Goal: Task Accomplishment & Management: Manage account settings

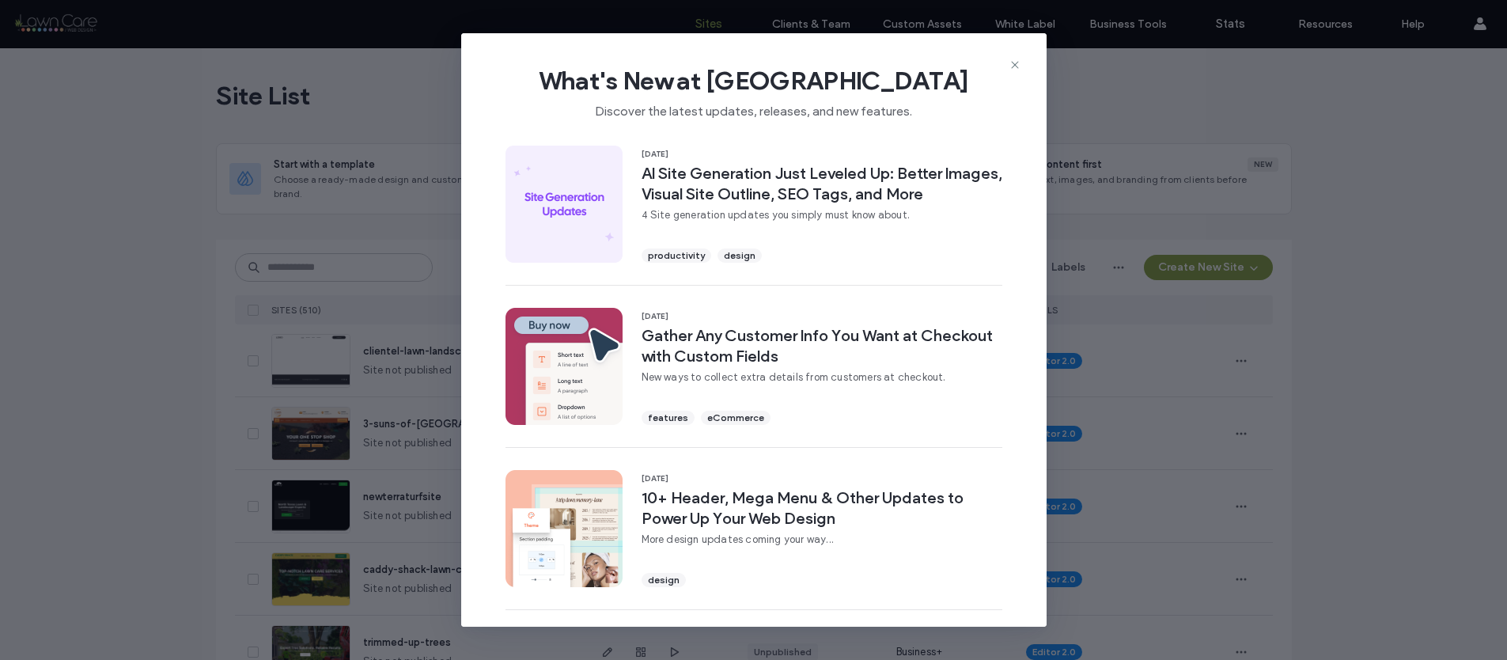
click at [1013, 55] on div "What's New at Duda Discover the latest updates, releases, and new features." at bounding box center [753, 86] width 585 height 106
click at [1013, 62] on icon at bounding box center [1015, 65] width 13 height 13
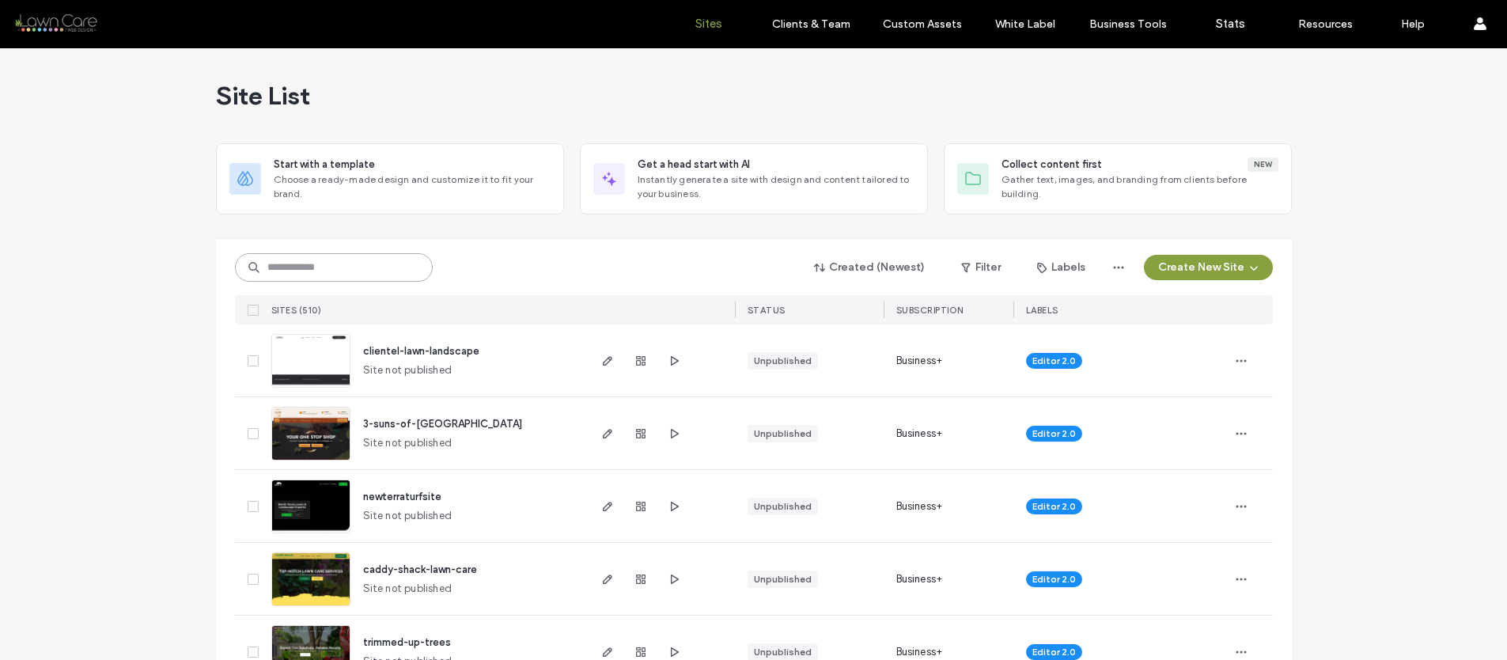
click at [357, 266] on input at bounding box center [334, 267] width 198 height 28
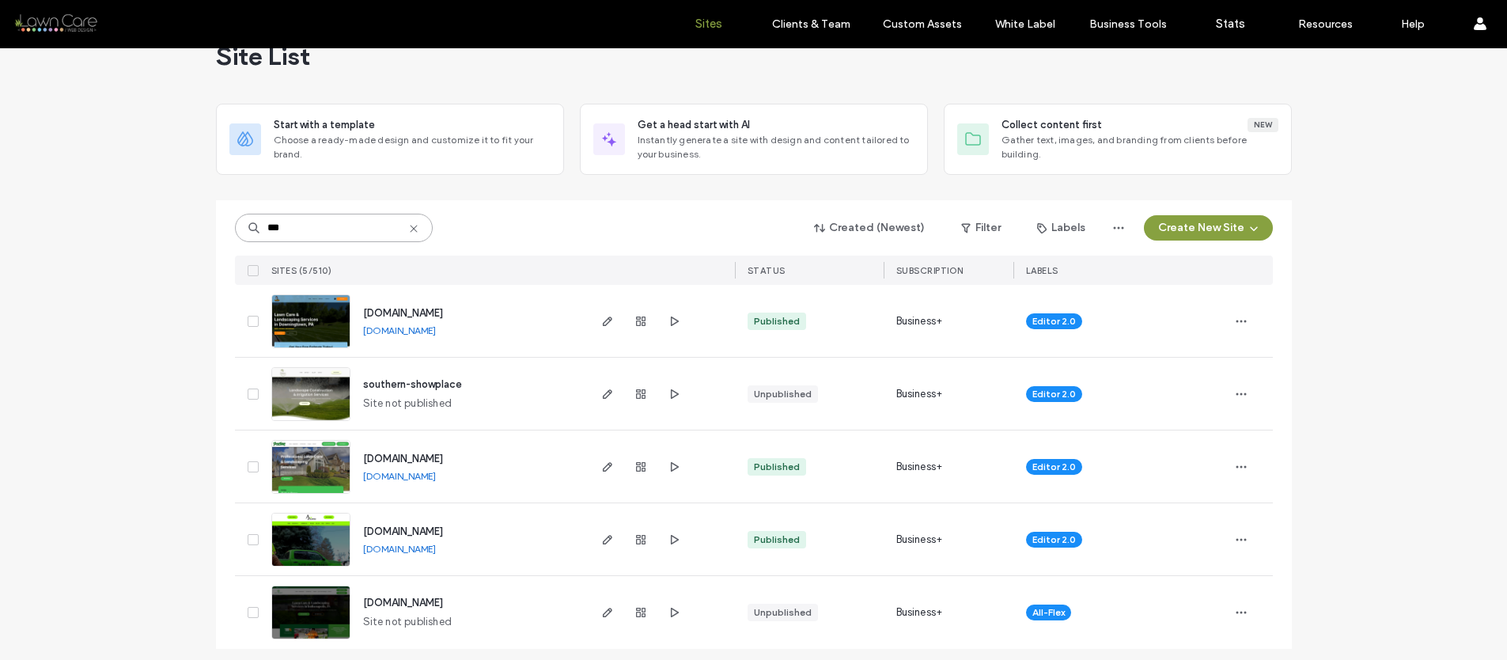
scroll to position [47, 0]
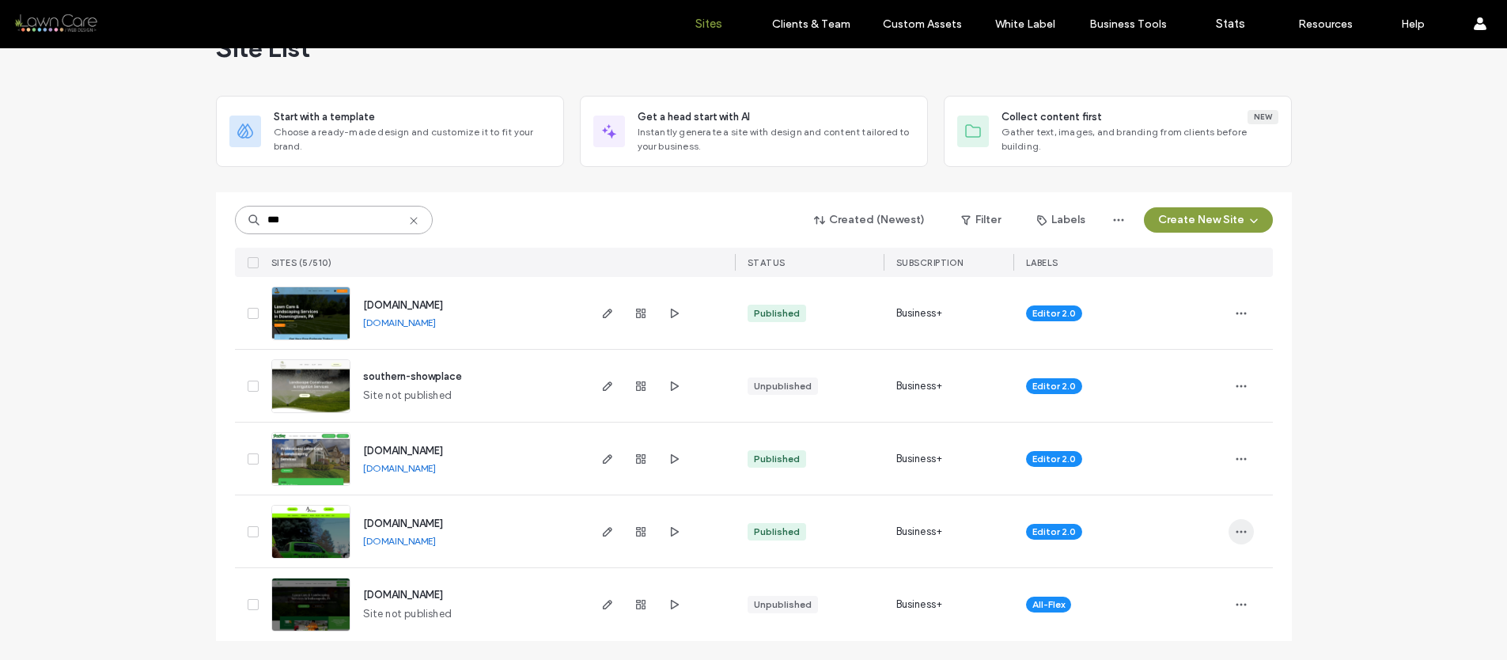
type input "***"
click at [1236, 530] on use "button" at bounding box center [1241, 531] width 10 height 2
click at [1156, 467] on span "Site Dashboard" at bounding box center [1175, 461] width 76 height 16
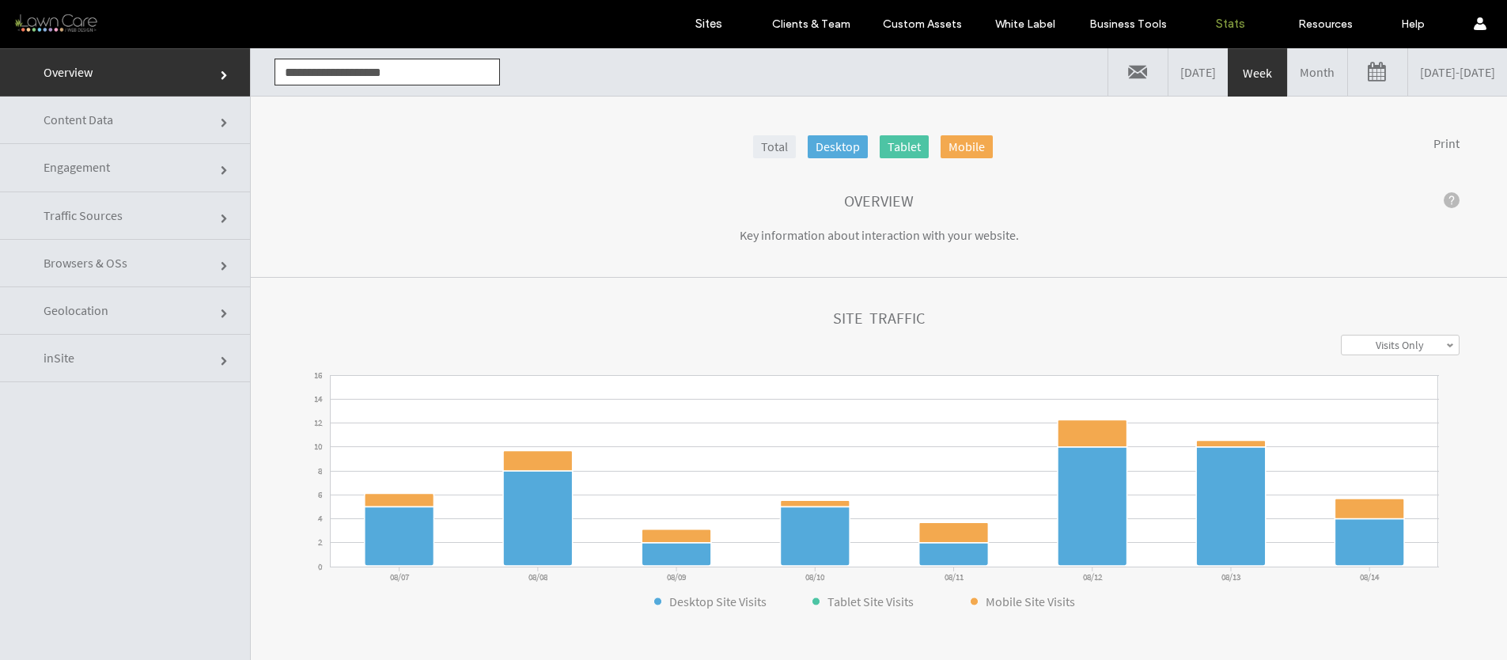
click at [1288, 68] on link "Month" at bounding box center [1317, 71] width 59 height 47
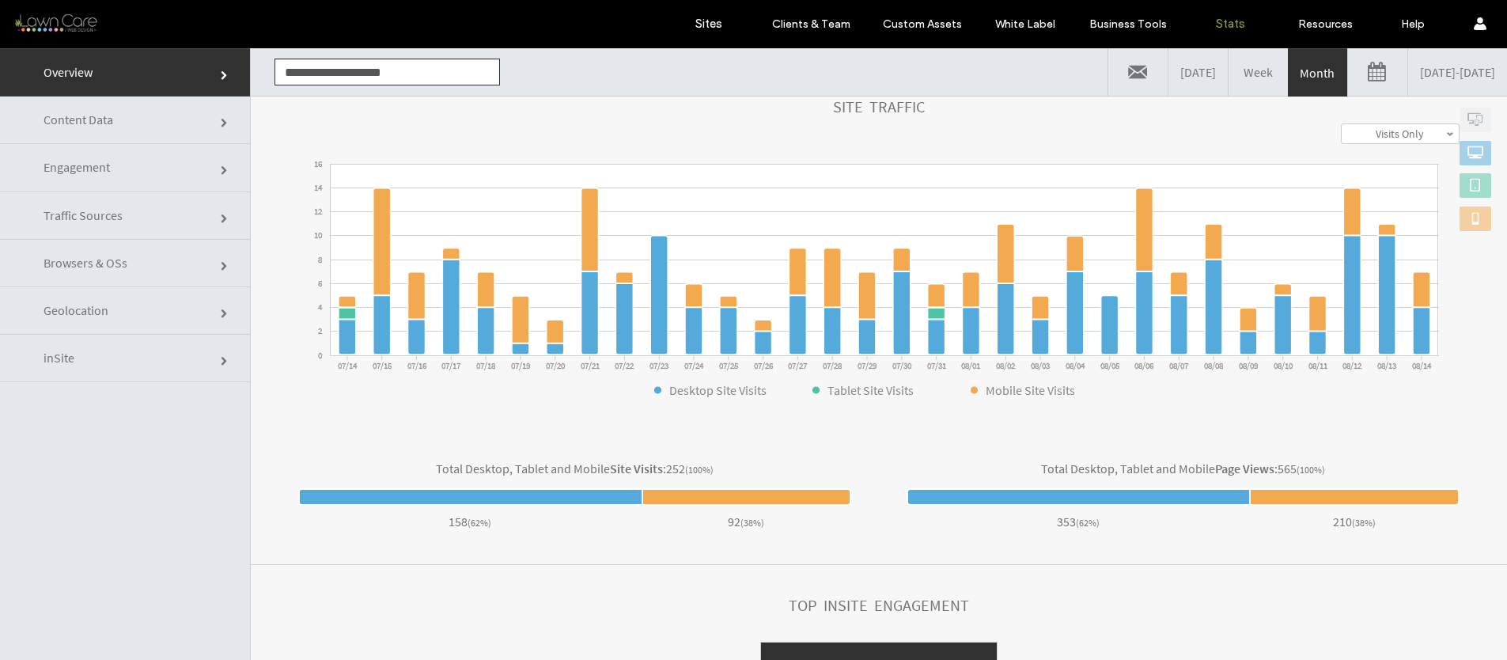
scroll to position [448, 0]
click link "Traffic Sources"
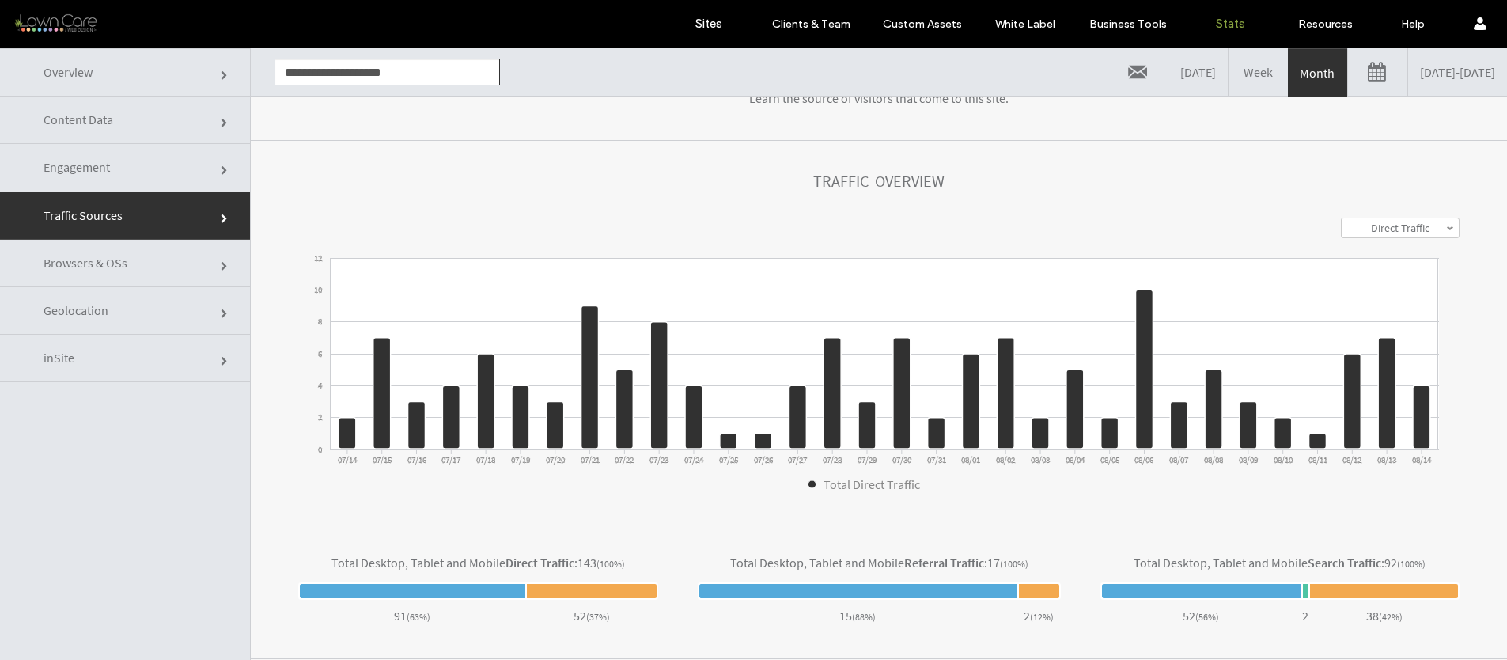
scroll to position [514, 0]
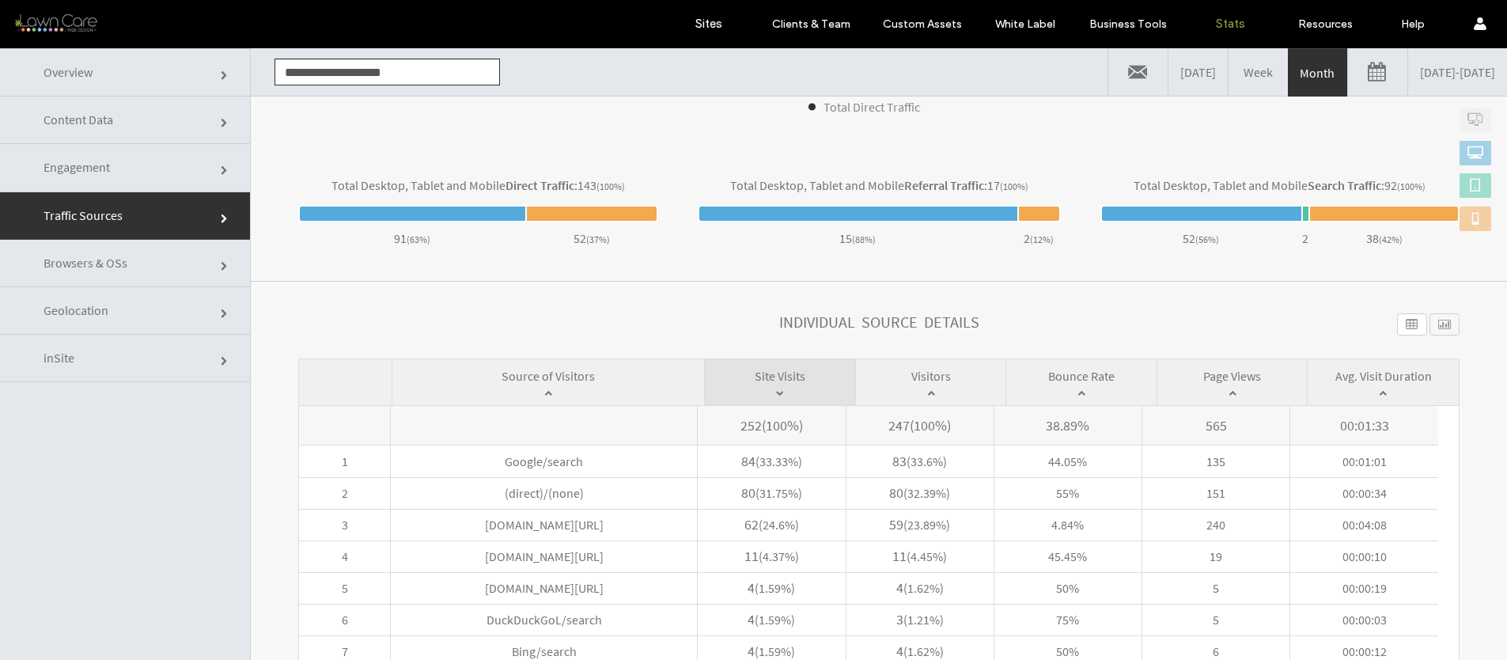
click link "Content Data"
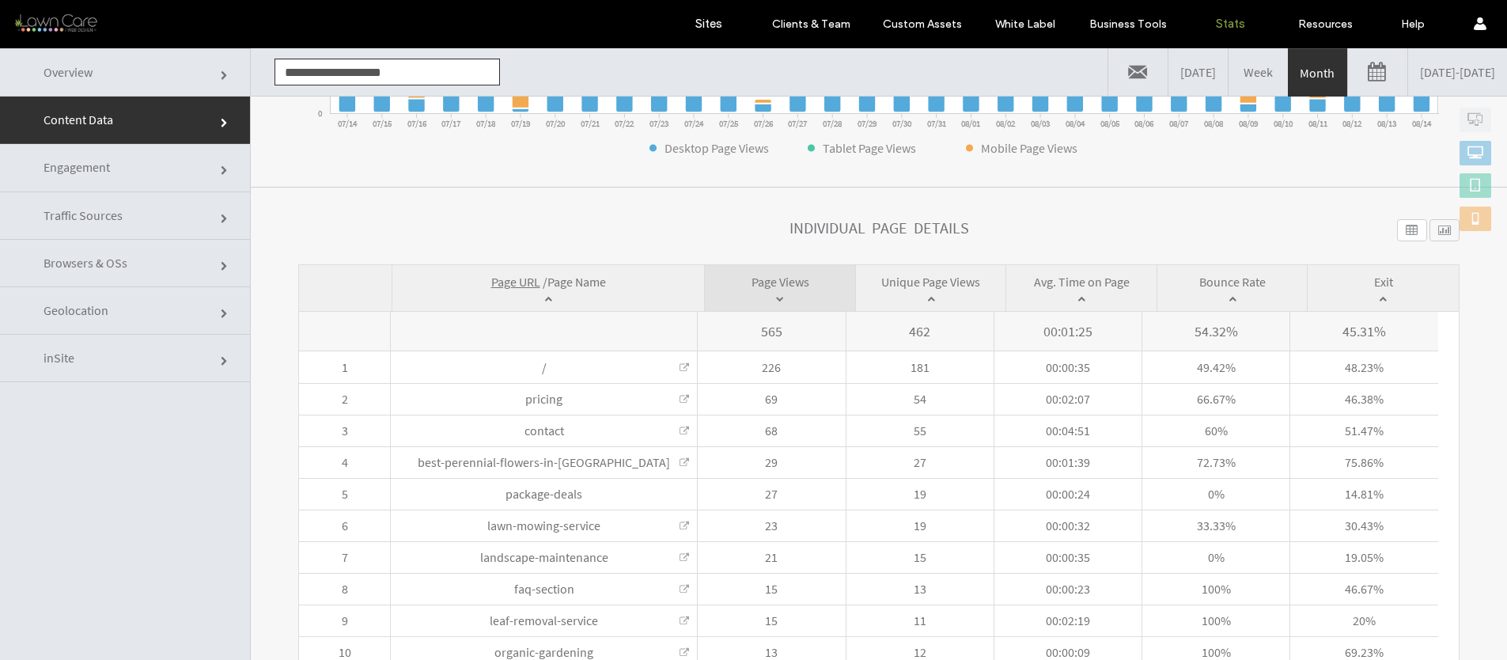
scroll to position [425, 0]
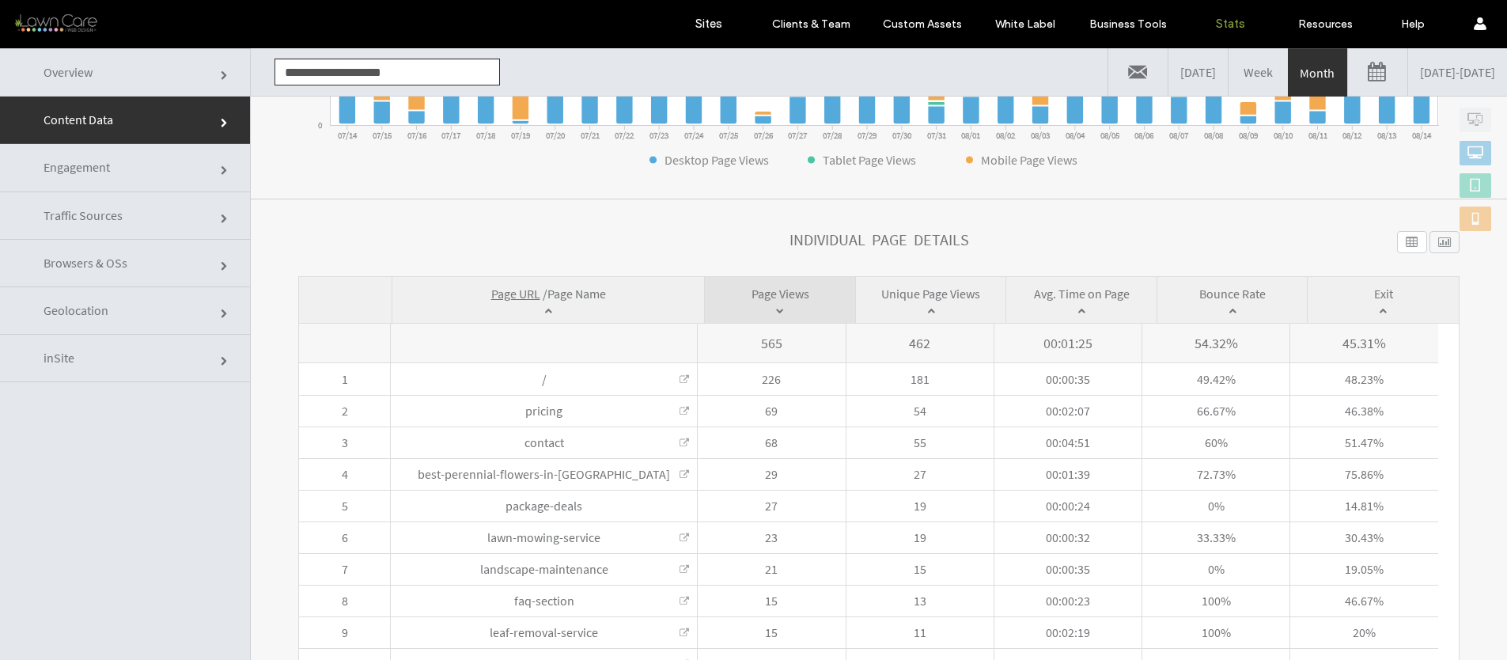
click input "**********"
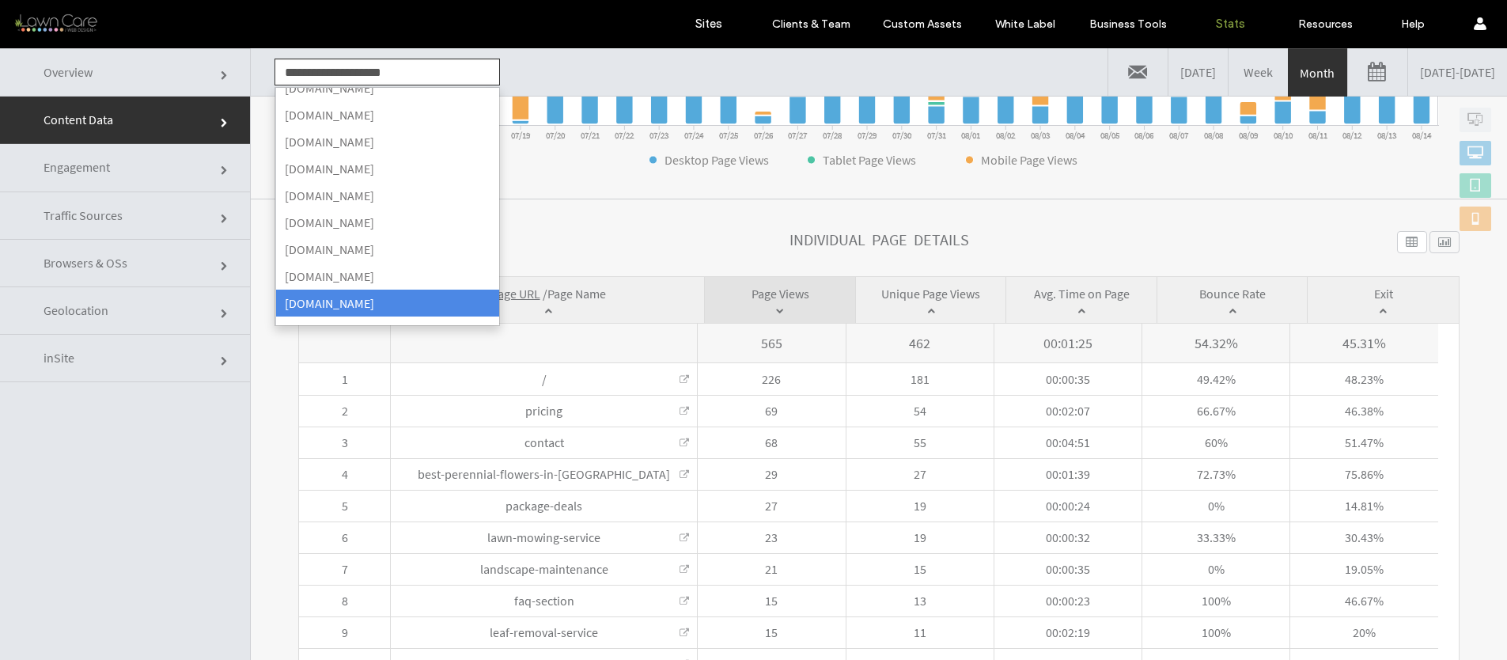
click input "**********"
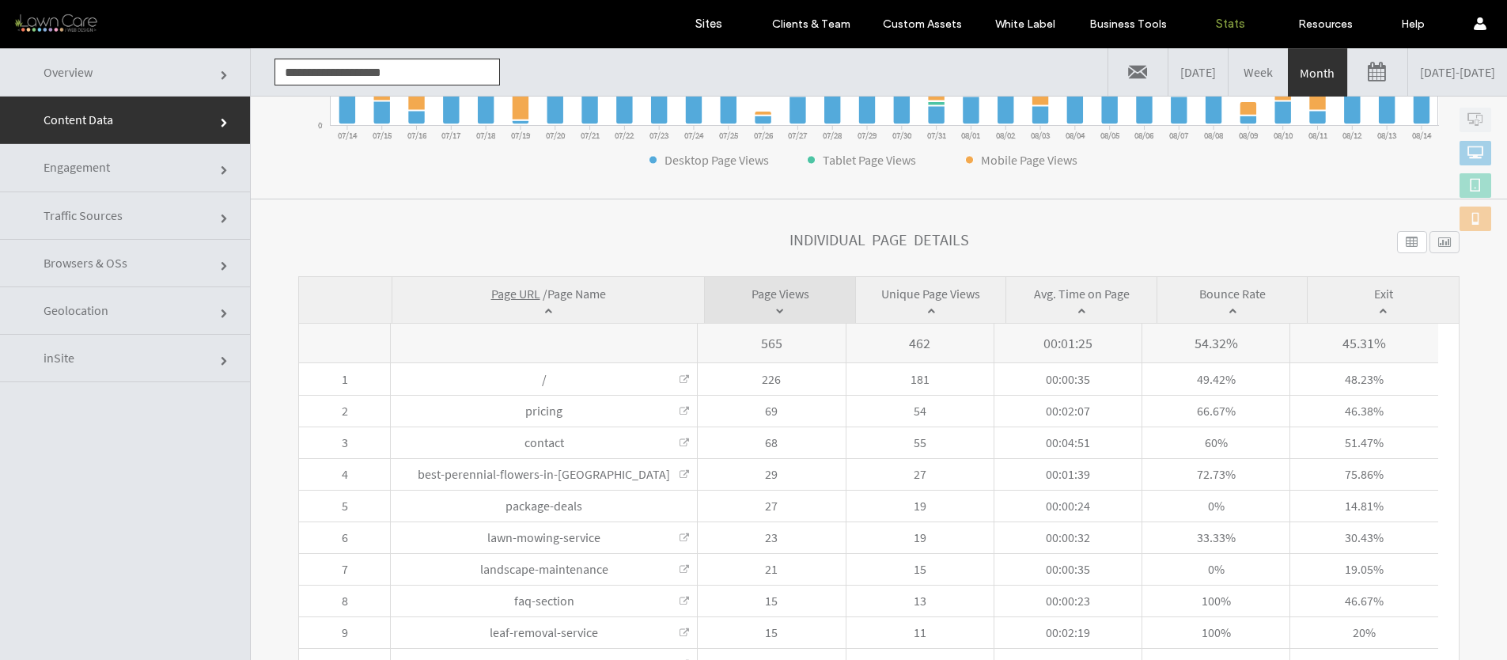
click input "**********"
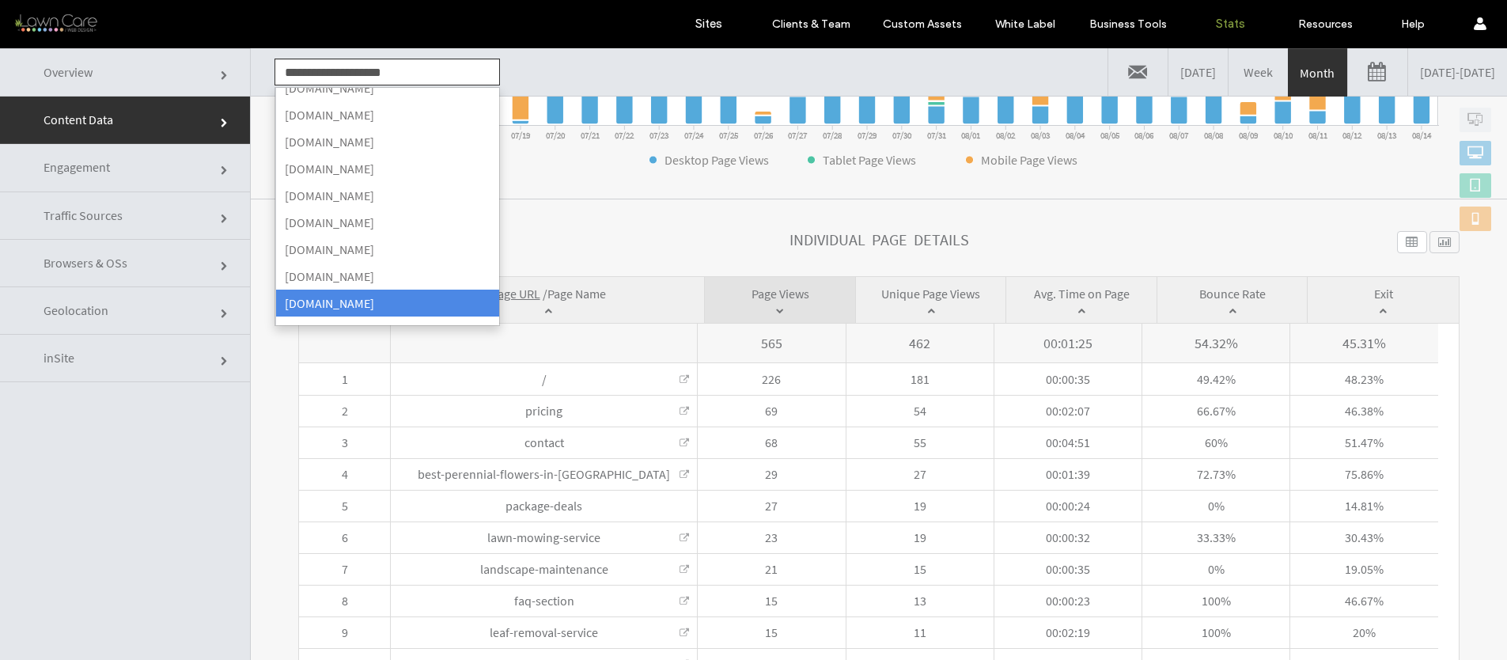
click section "**********"
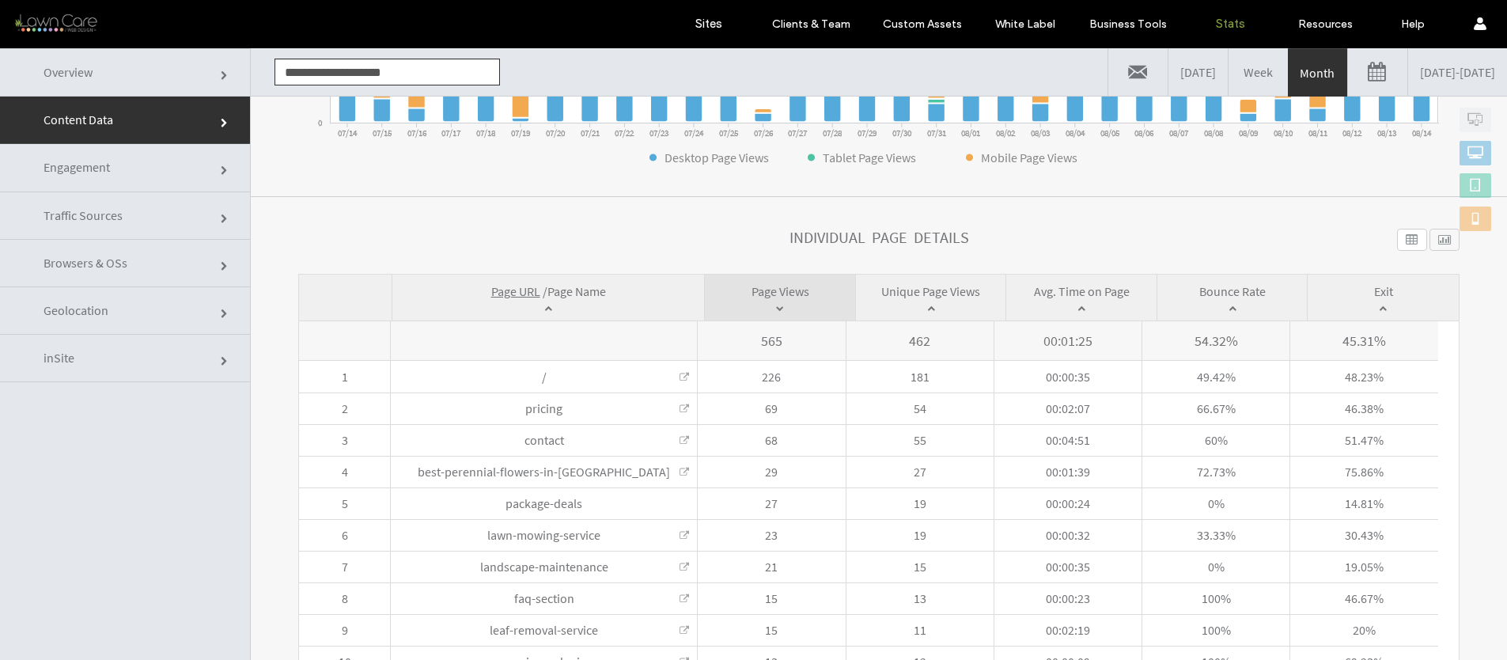
scroll to position [428, 0]
click link "Traffic Sources"
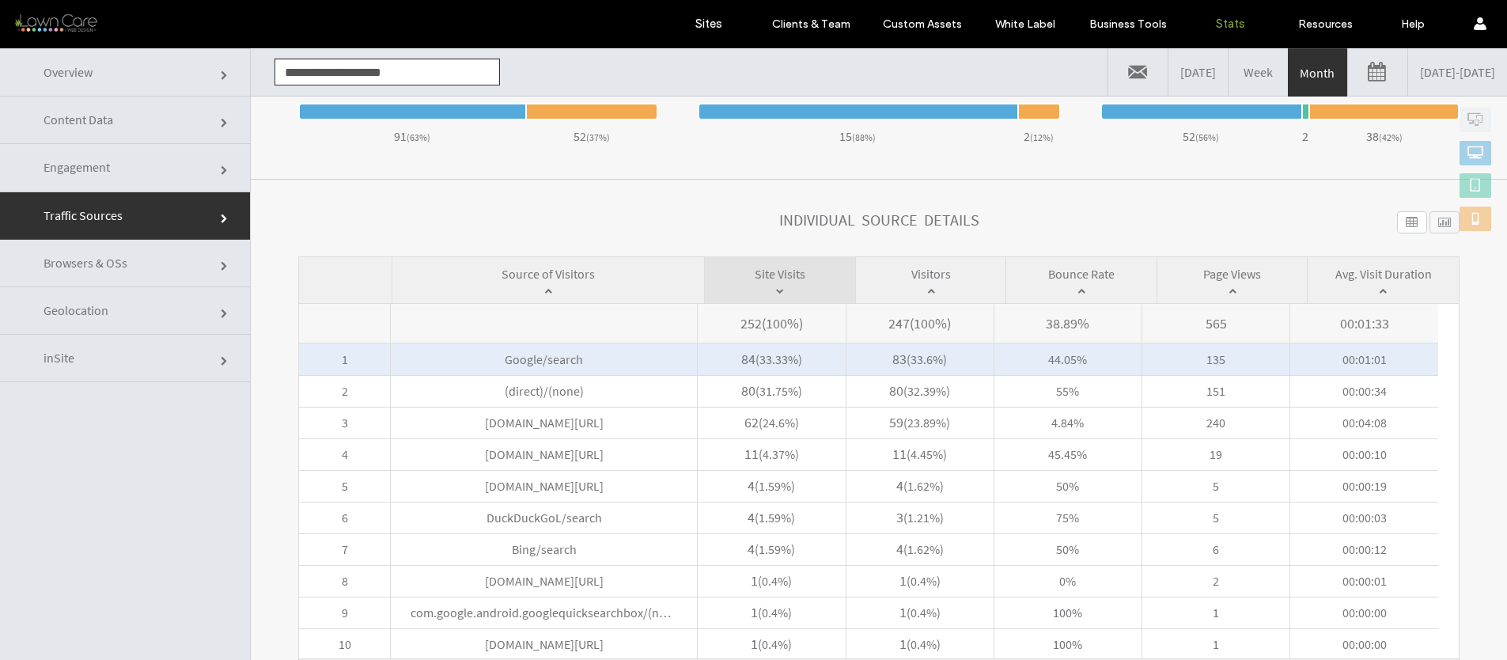
scroll to position [619, 0]
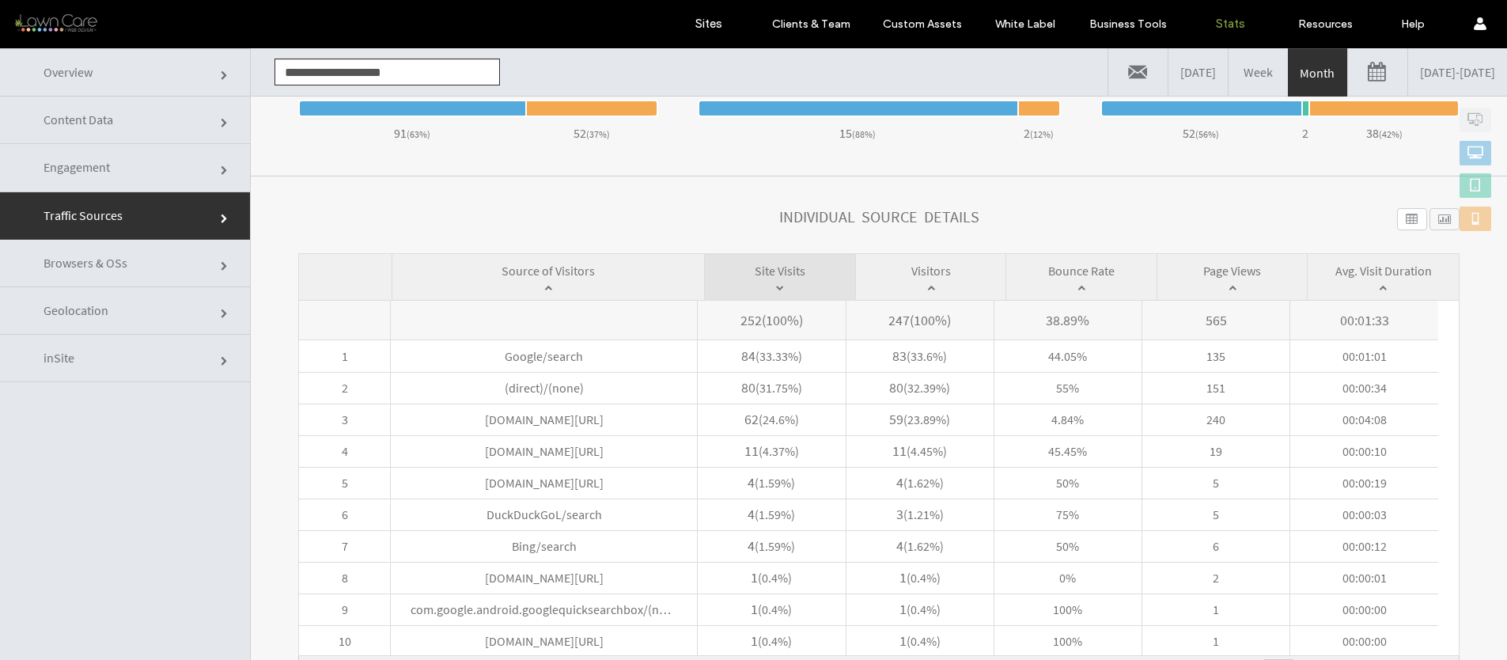
click link "Content Data"
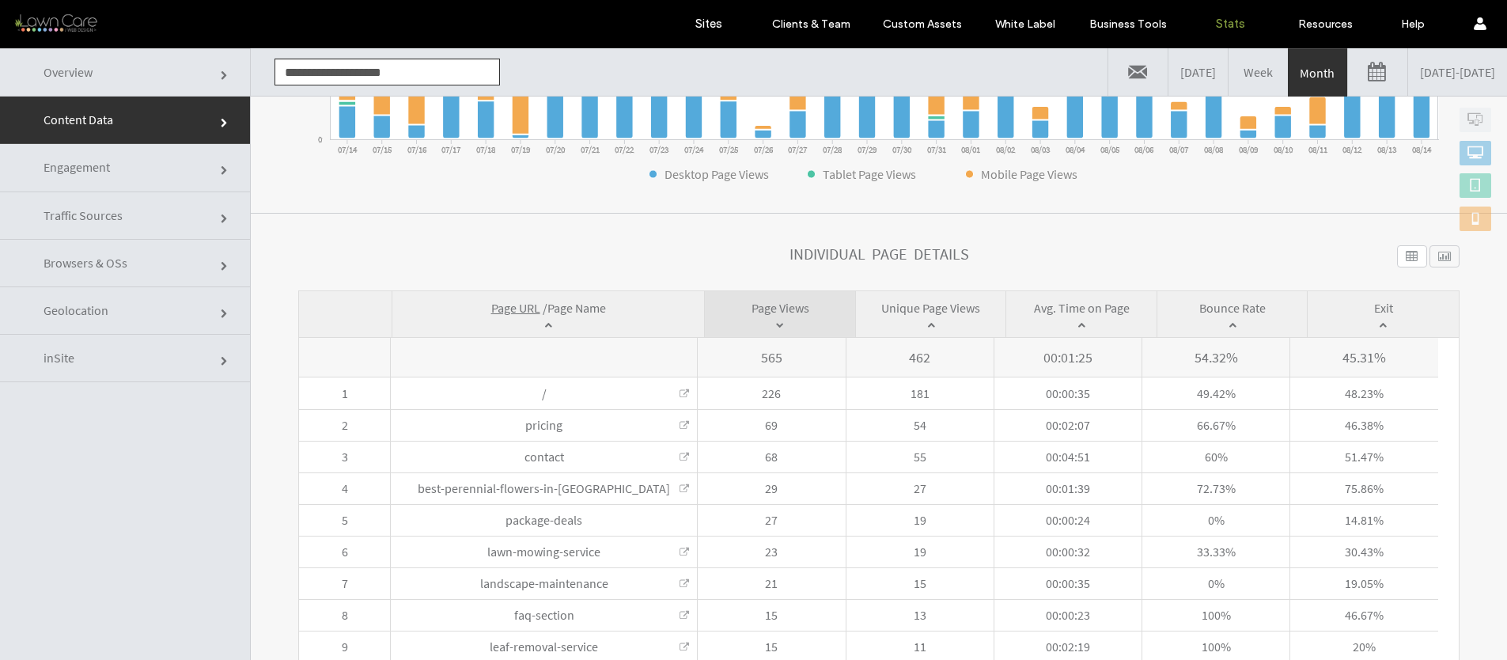
scroll to position [442, 0]
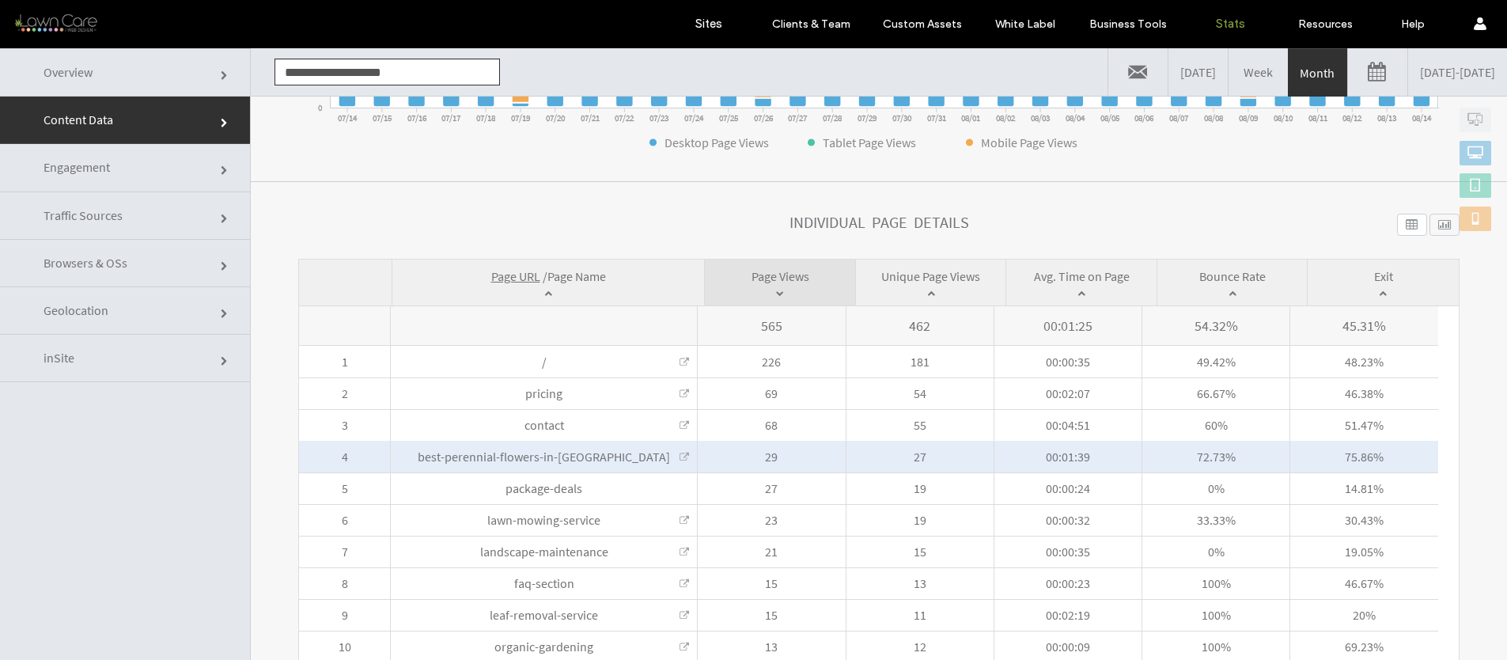
click at [687, 459] on span "best-perennial-flowers-in-denver D1-internal-blog-post" at bounding box center [544, 457] width 307 height 32
click link
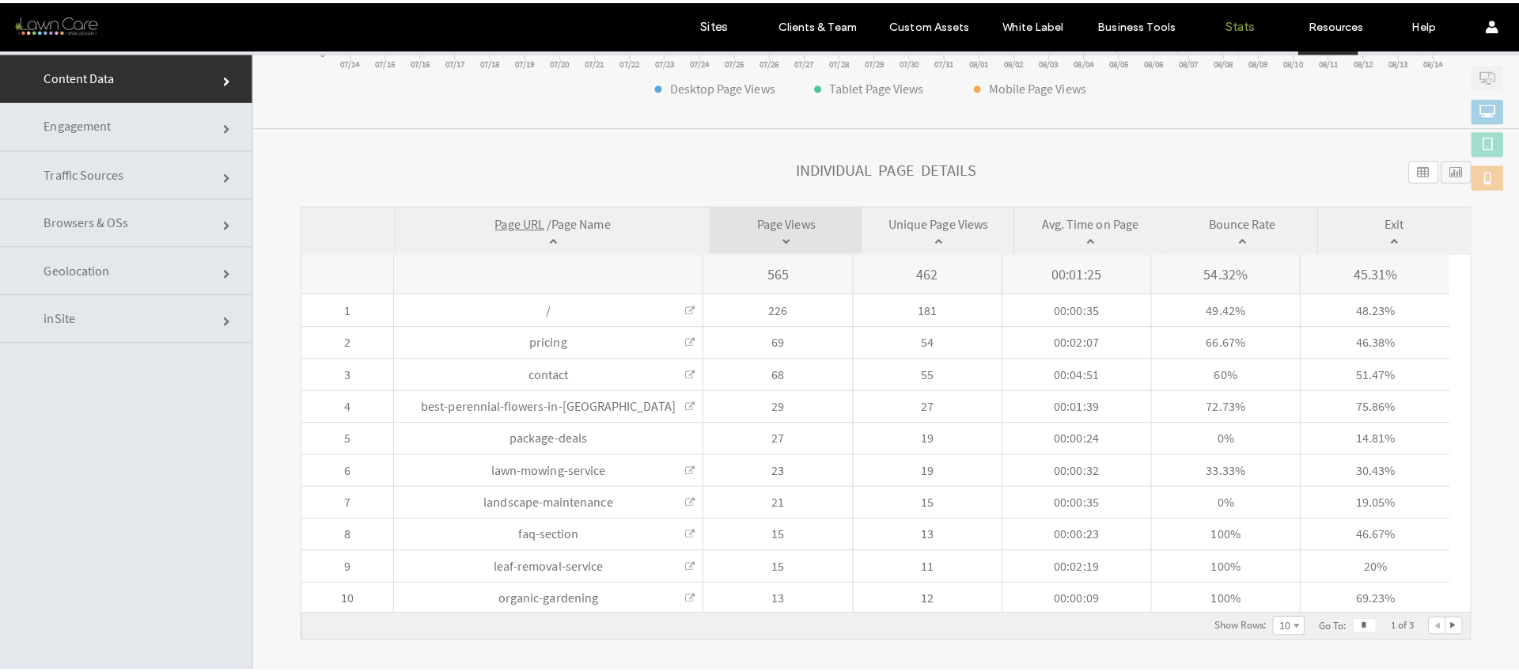
scroll to position [455, 0]
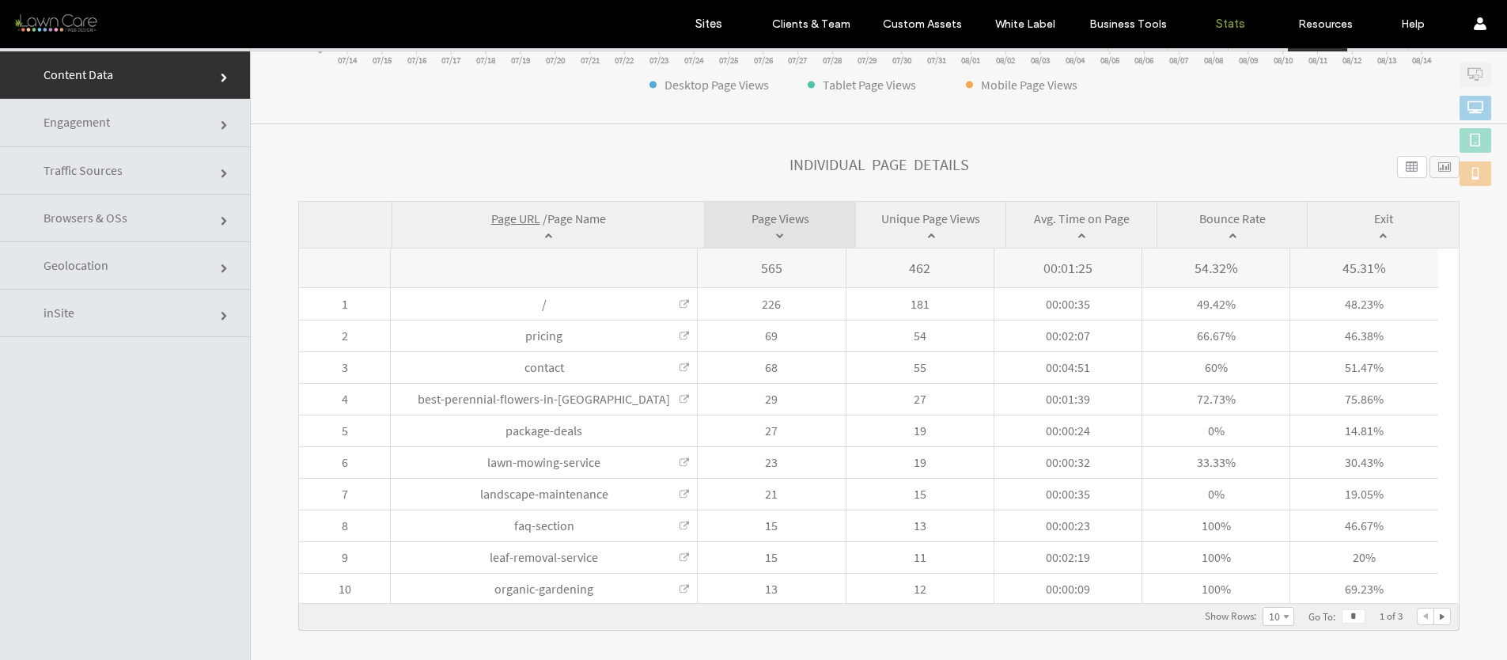
click link "Traffic Sources"
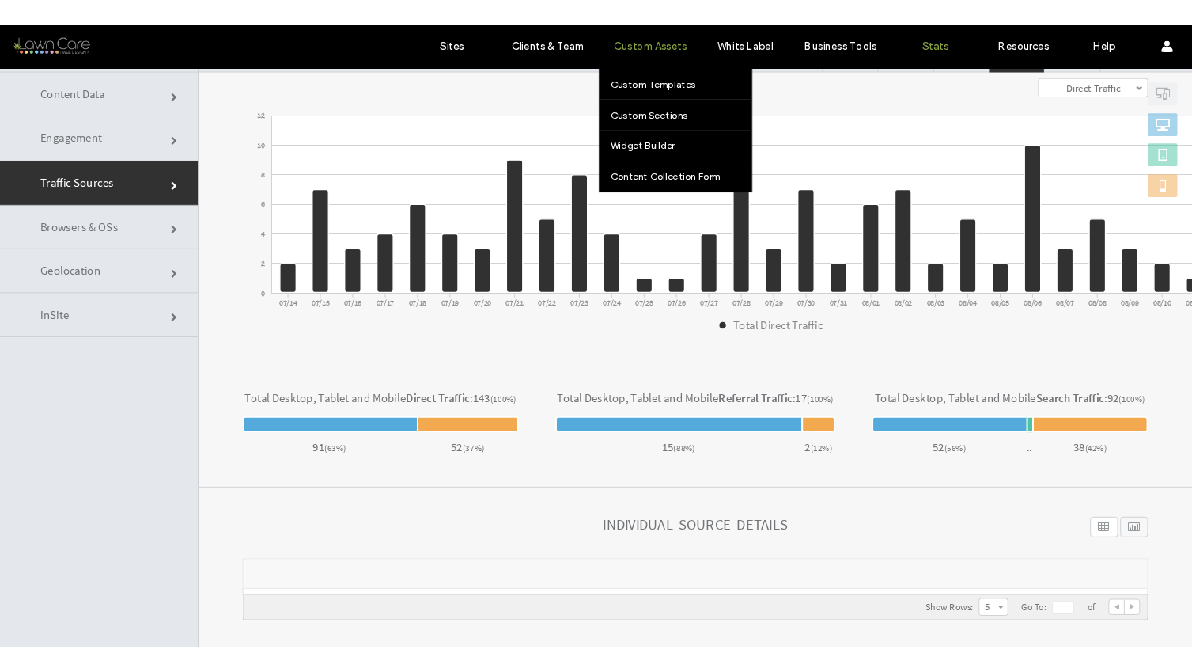
scroll to position [252, 0]
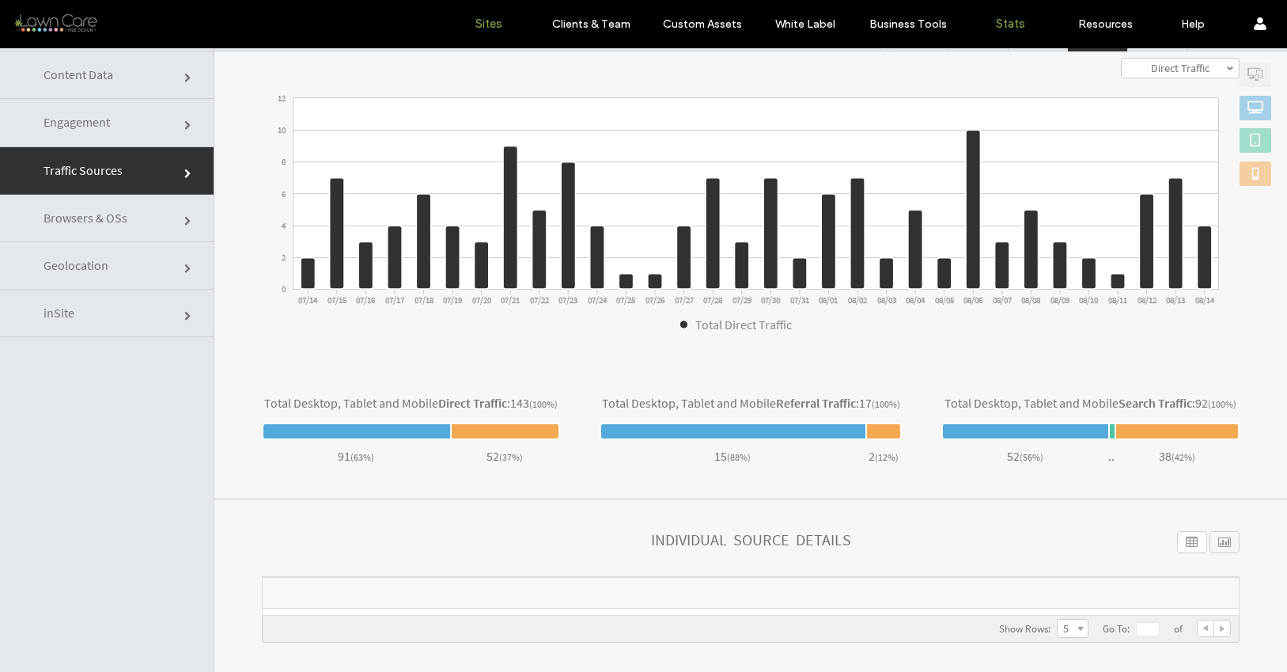
click at [478, 28] on label "Sites" at bounding box center [488, 24] width 27 height 14
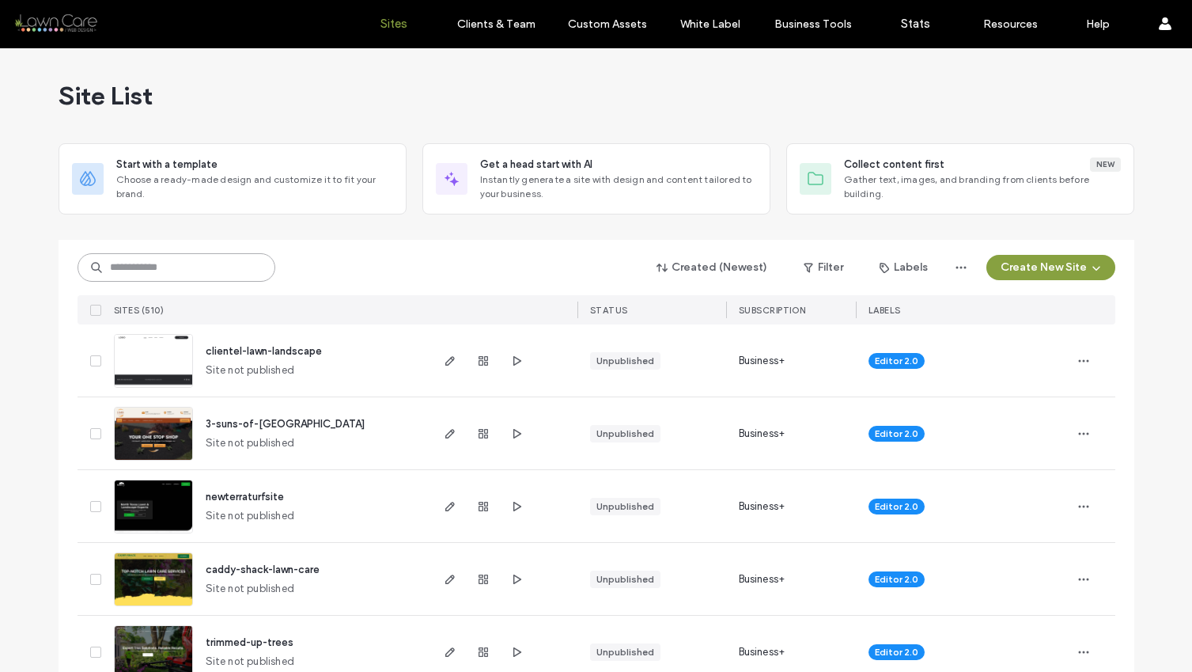
click at [203, 278] on input at bounding box center [177, 267] width 198 height 28
type input "*"
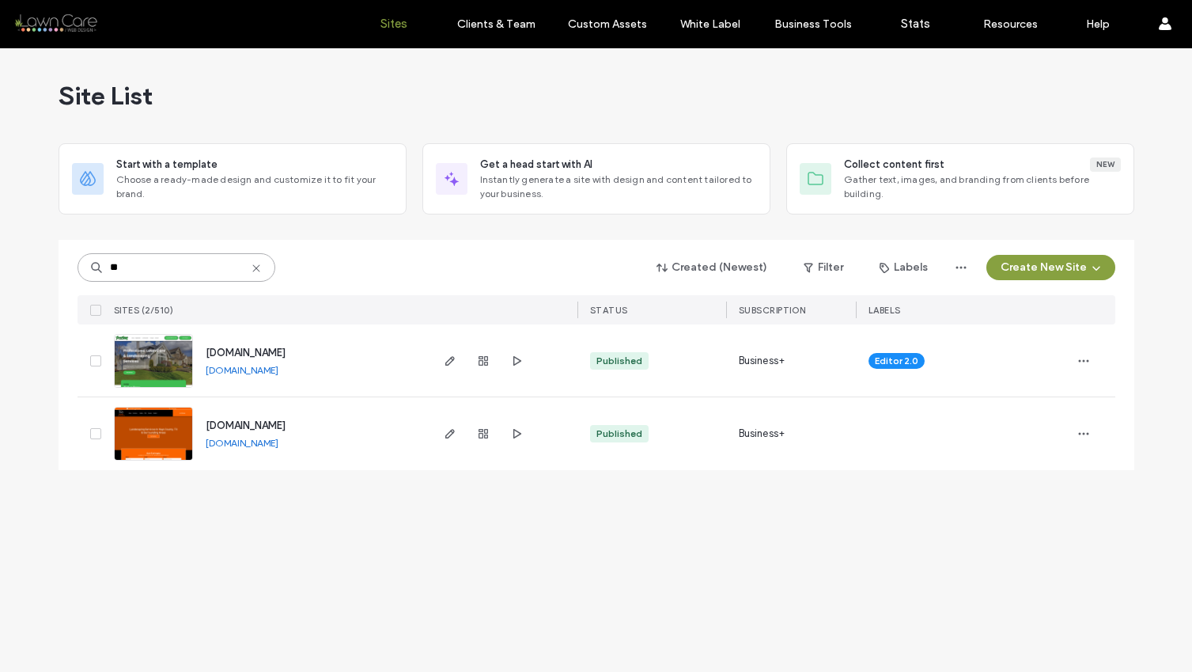
type input "*"
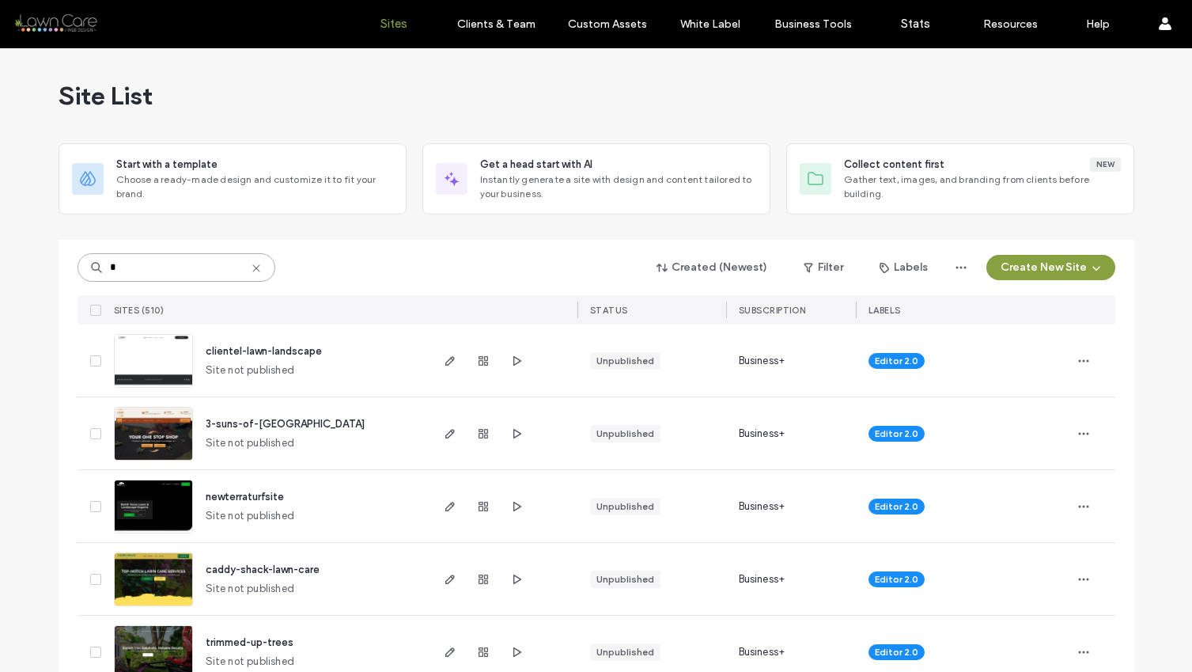
click at [123, 267] on input "*" at bounding box center [177, 267] width 198 height 28
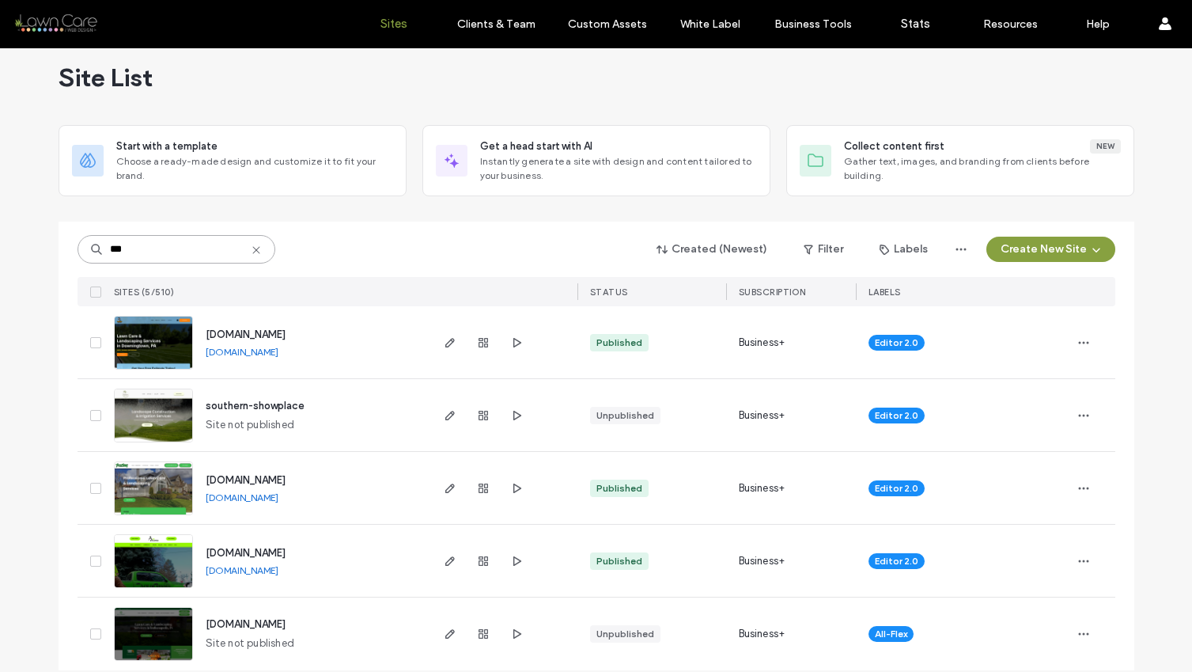
scroll to position [36, 0]
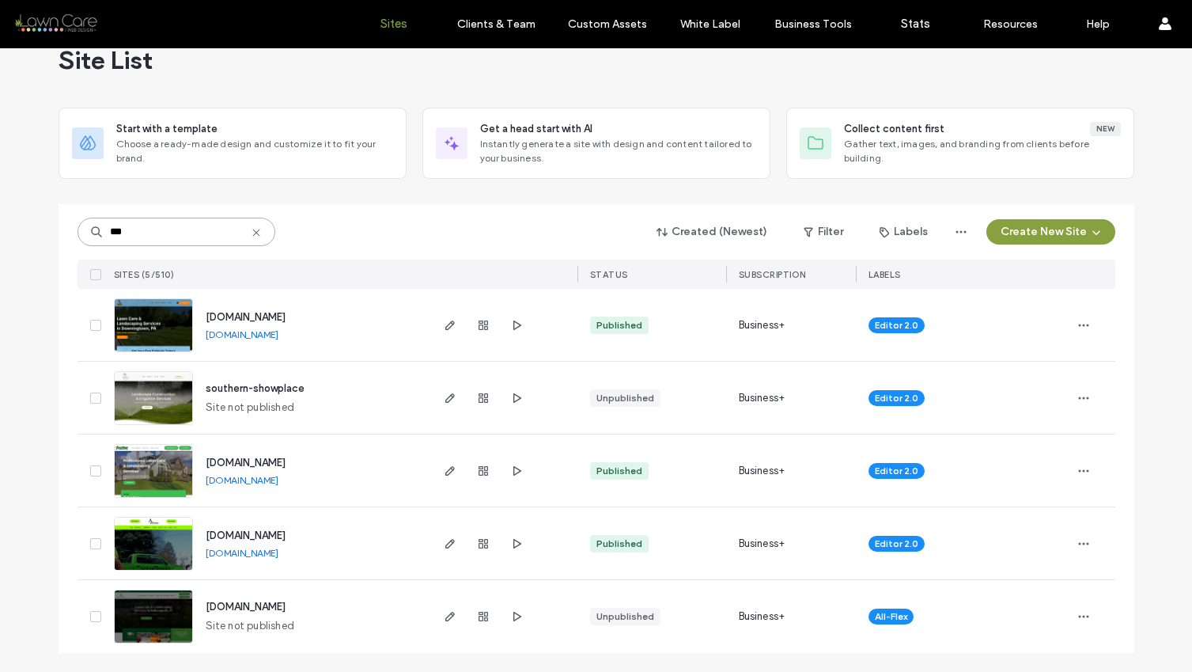
type input "***"
click at [148, 549] on img at bounding box center [154, 571] width 78 height 108
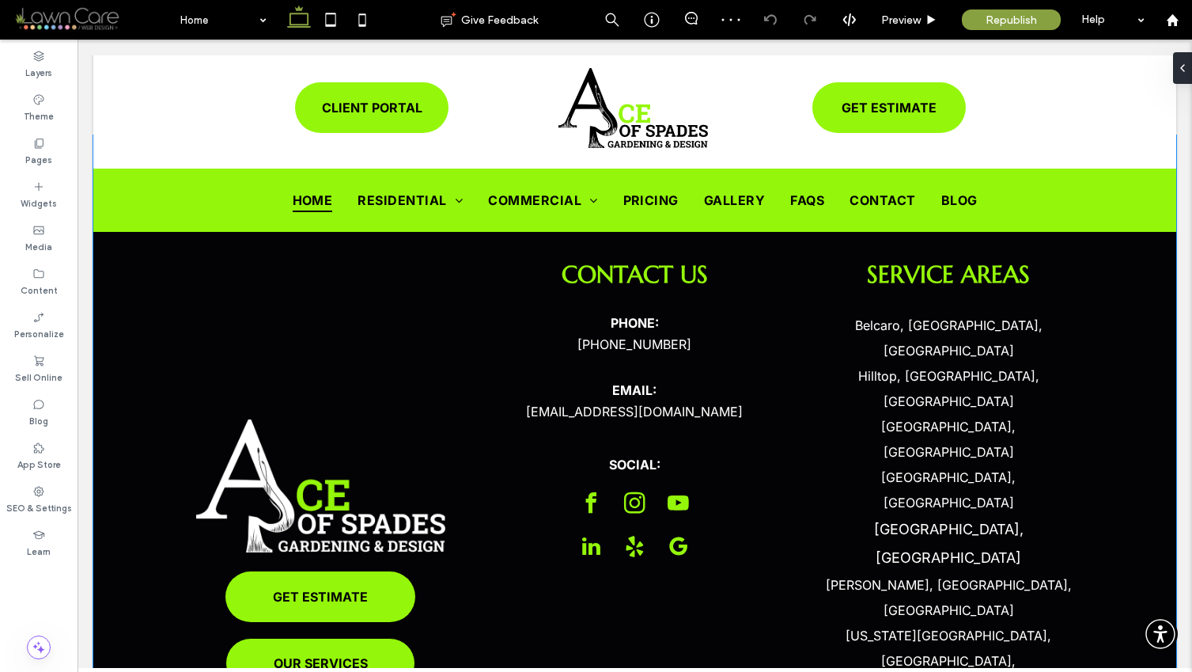
scroll to position [6418, 0]
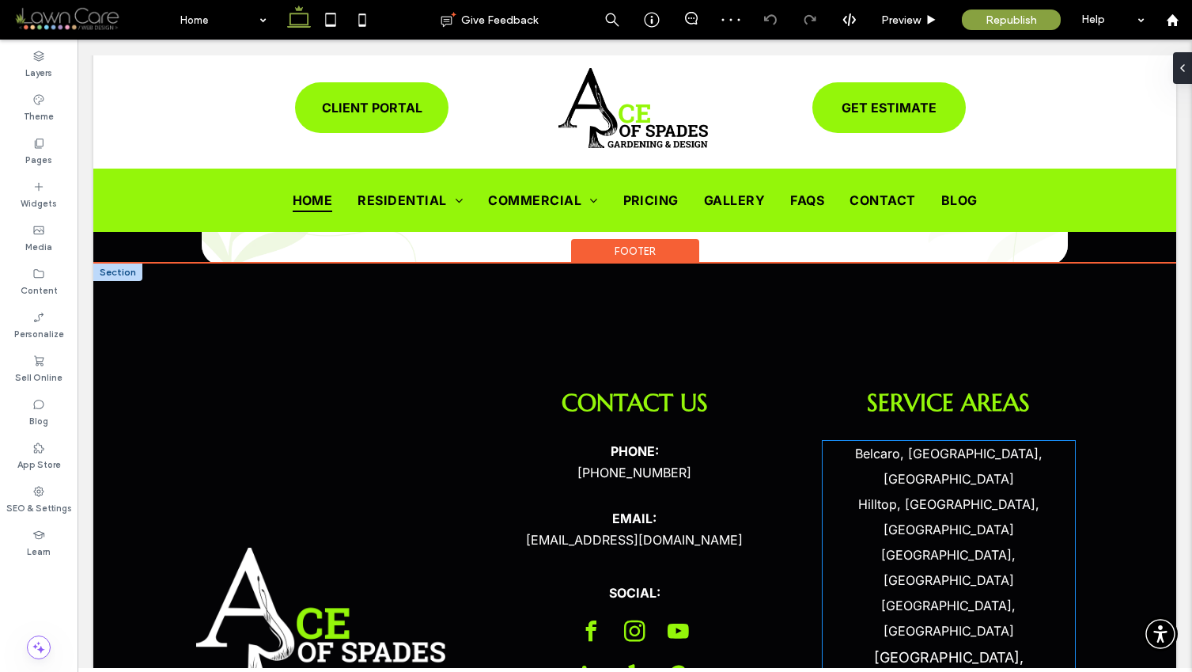
click at [968, 593] on p "[GEOGRAPHIC_DATA], [GEOGRAPHIC_DATA]" at bounding box center [949, 618] width 252 height 51
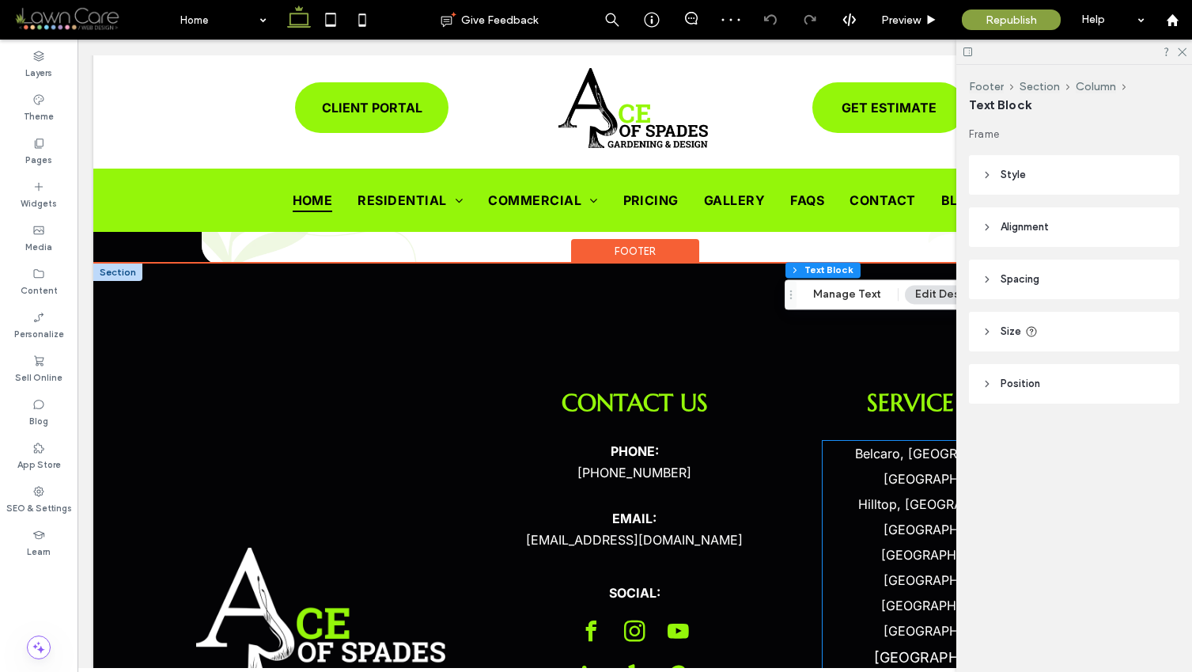
click at [968, 441] on div "[GEOGRAPHIC_DATA], [GEOGRAPHIC_DATA], [GEOGRAPHIC_DATA], [GEOGRAPHIC_DATA], [GE…" at bounding box center [949, 671] width 252 height 461
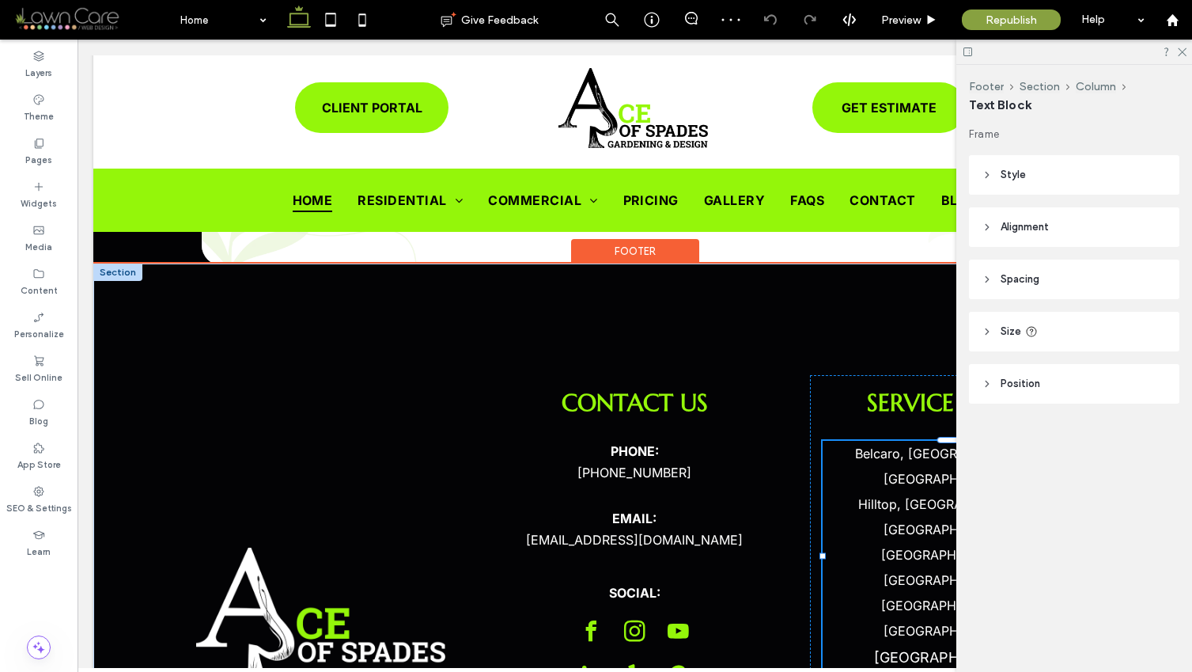
type input "*****"
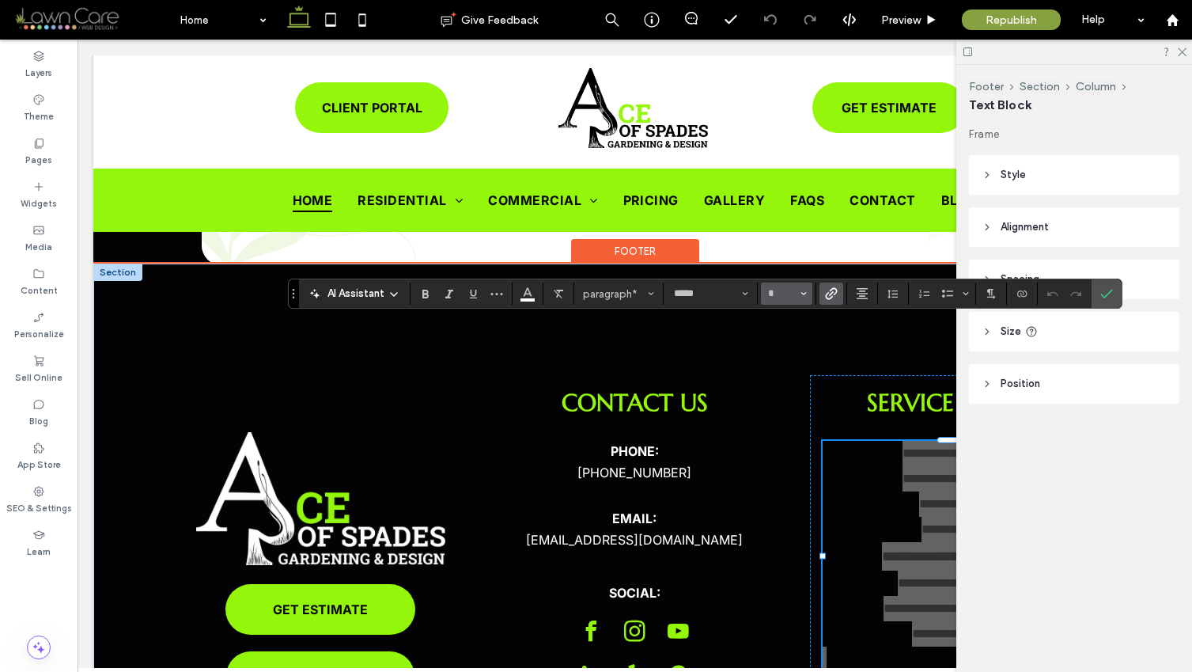
click at [802, 296] on icon "Size" at bounding box center [804, 293] width 6 height 6
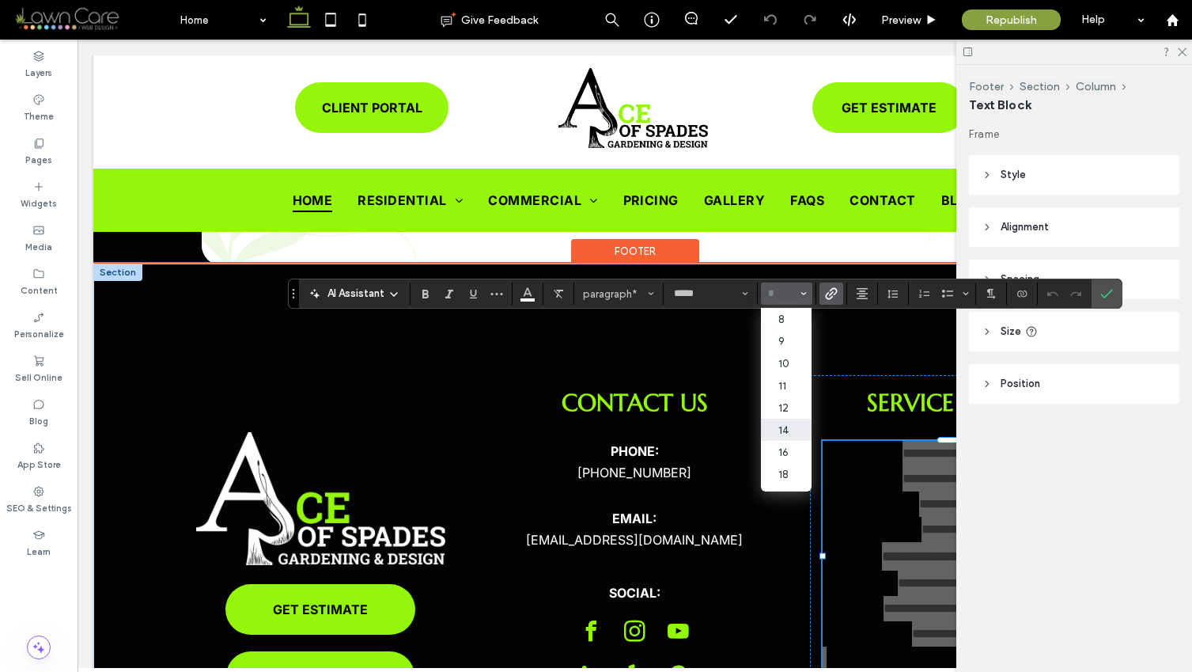
click at [786, 421] on label "14" at bounding box center [786, 430] width 51 height 22
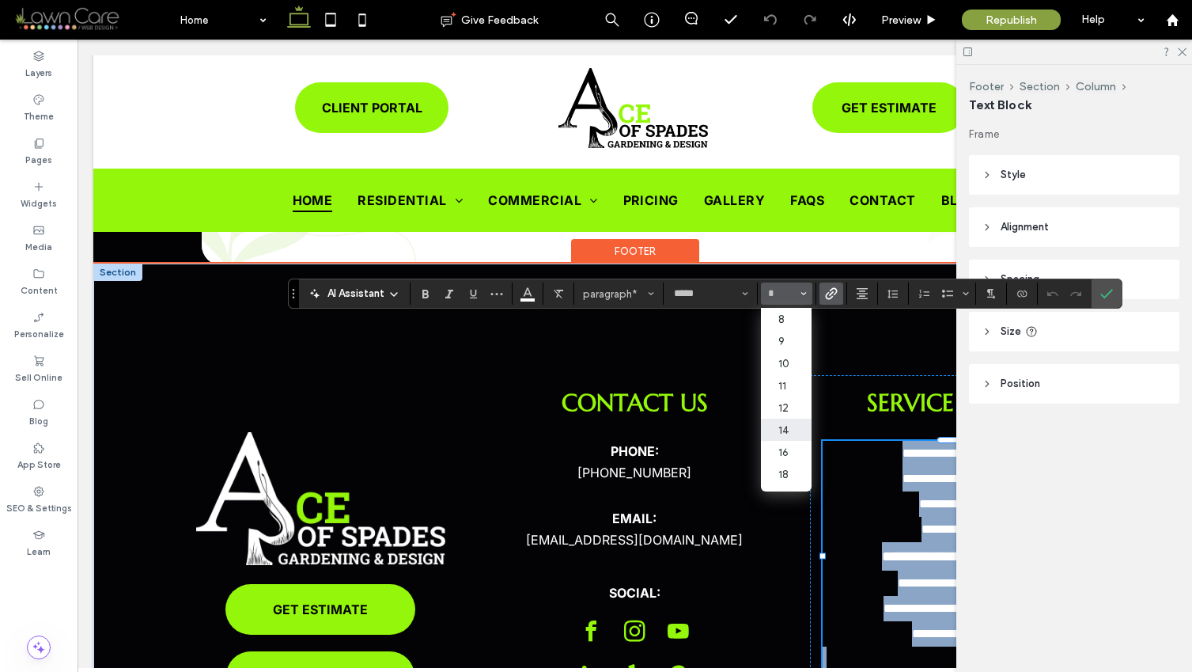
type input "**"
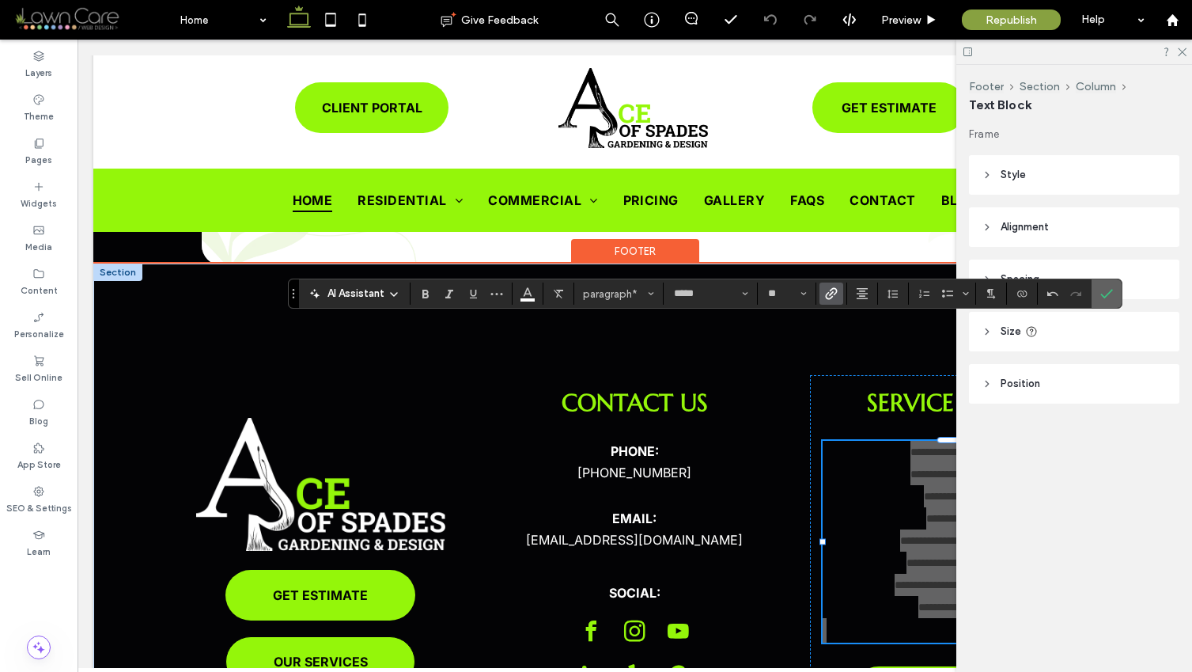
click at [1113, 288] on label "Confirm" at bounding box center [1107, 293] width 24 height 28
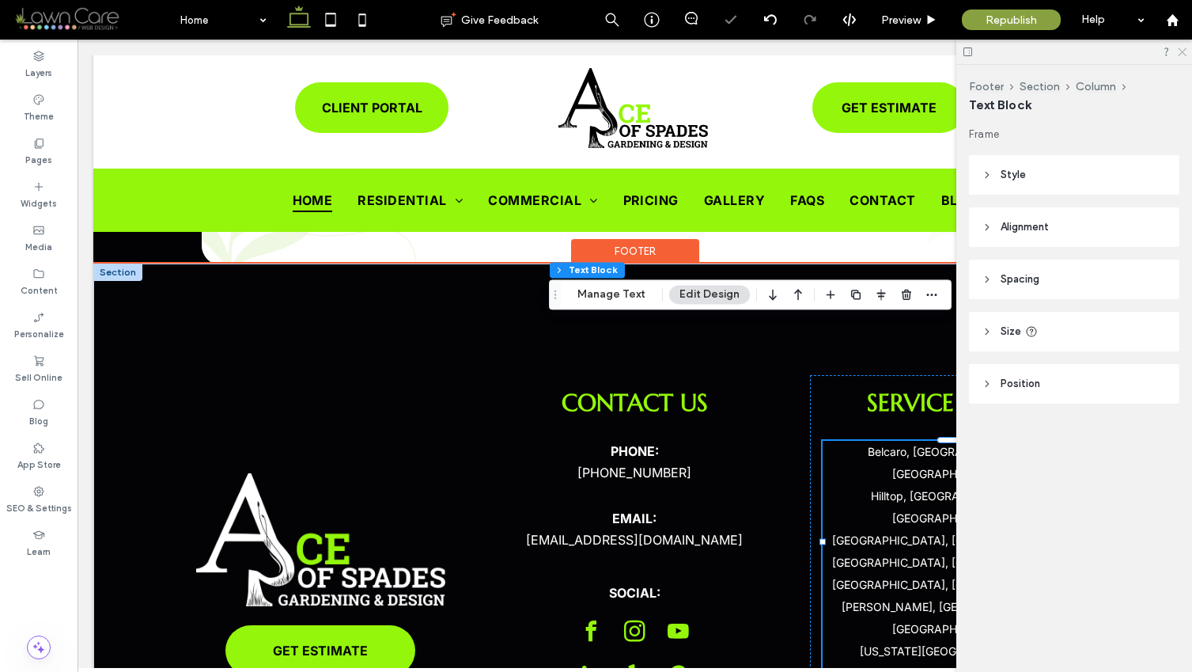
click at [1184, 55] on icon at bounding box center [1181, 51] width 10 height 10
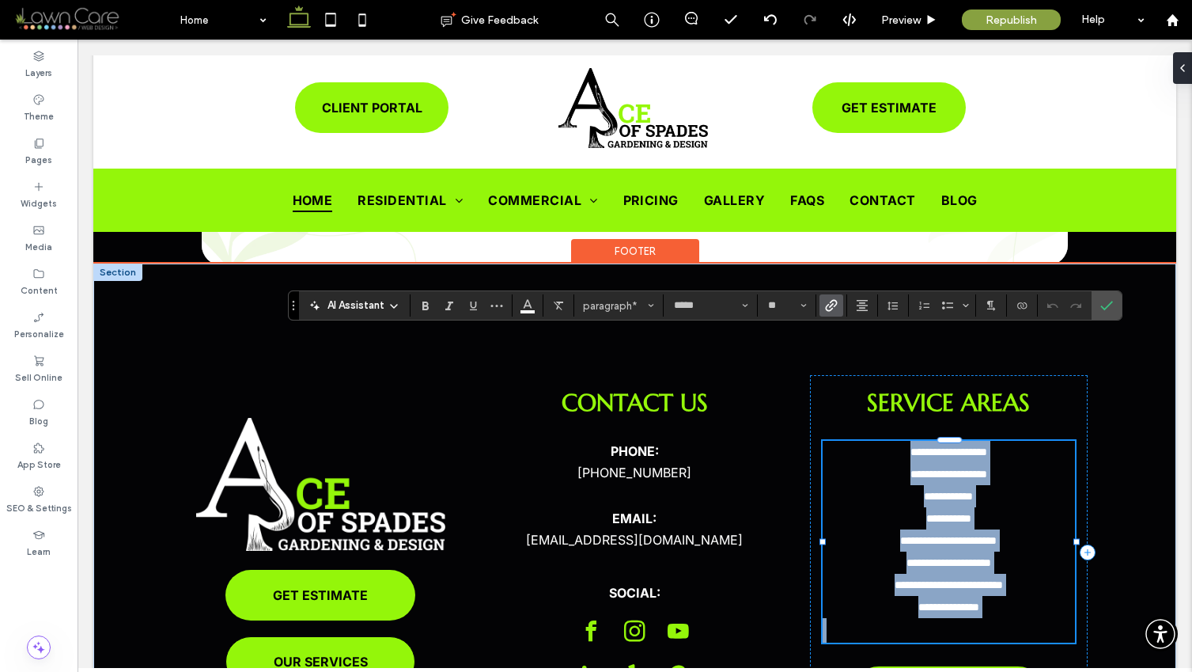
click at [931, 618] on p at bounding box center [949, 630] width 252 height 25
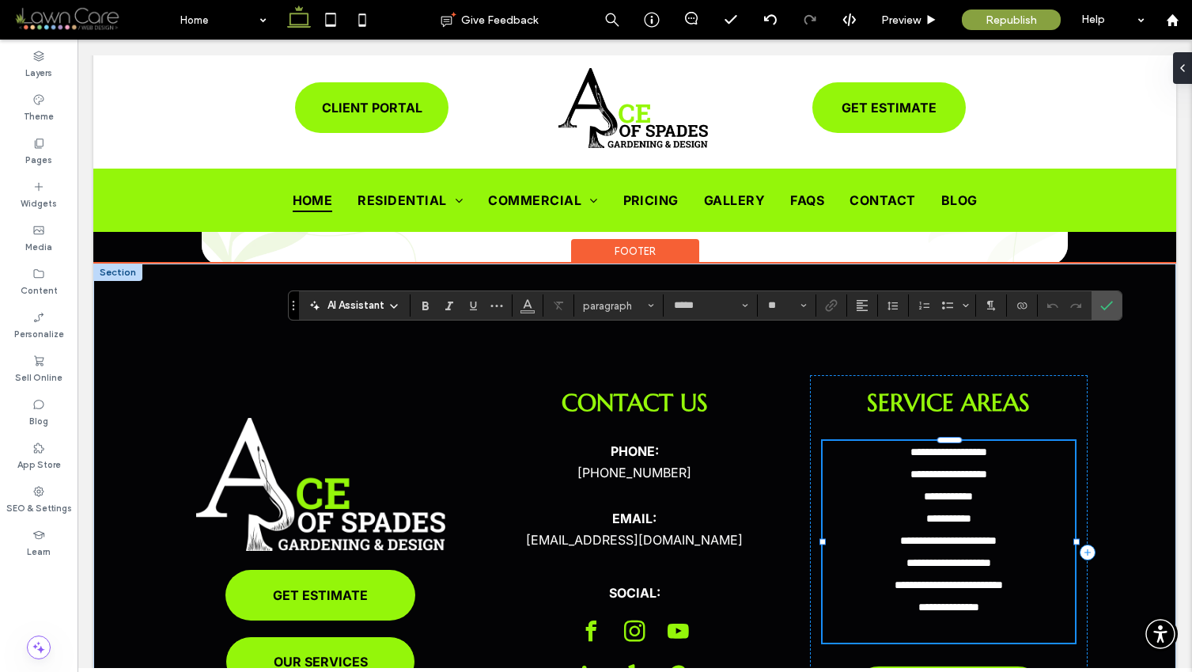
click at [931, 618] on p at bounding box center [949, 630] width 252 height 25
type input "**"
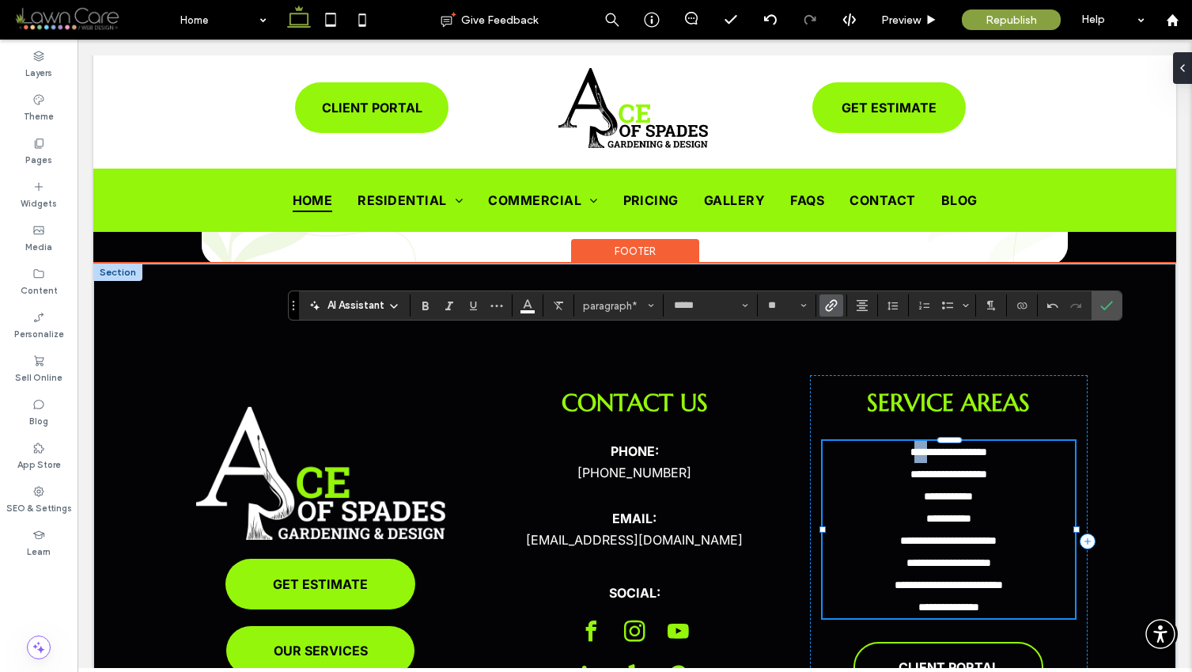
drag, startPoint x: 896, startPoint y: 339, endPoint x: 888, endPoint y: 343, distance: 8.8
click at [911, 446] on link "**********" at bounding box center [949, 451] width 77 height 11
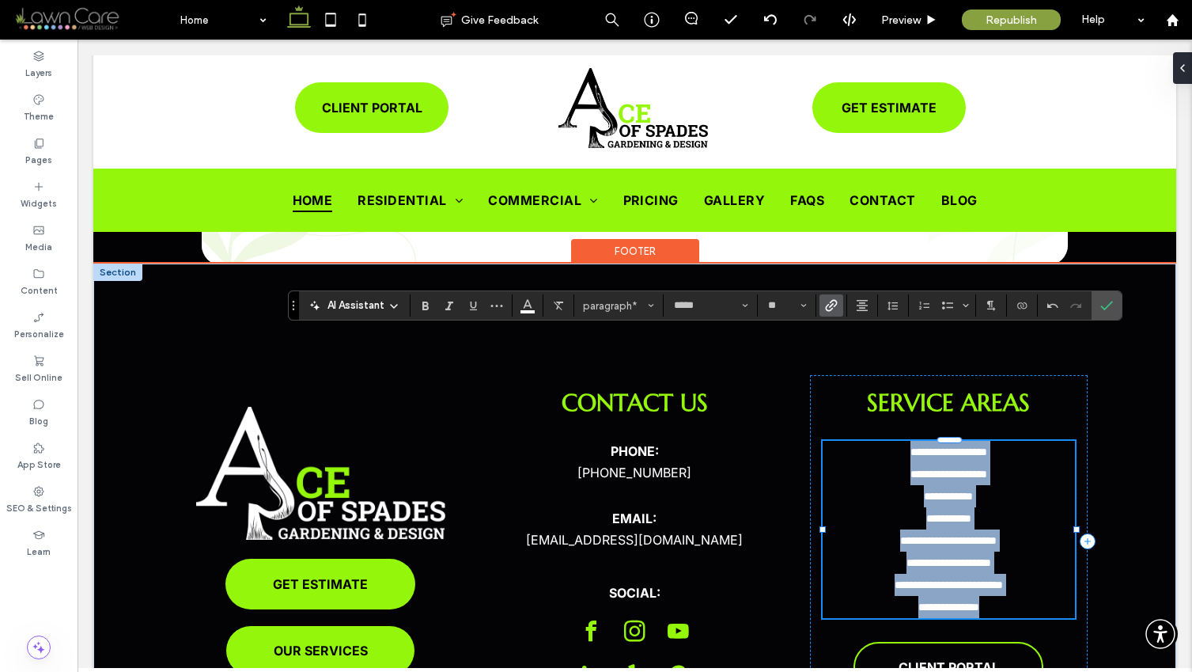
drag, startPoint x: 884, startPoint y: 344, endPoint x: 768, endPoint y: 364, distance: 118.0
click at [1018, 502] on div "**********" at bounding box center [949, 529] width 252 height 177
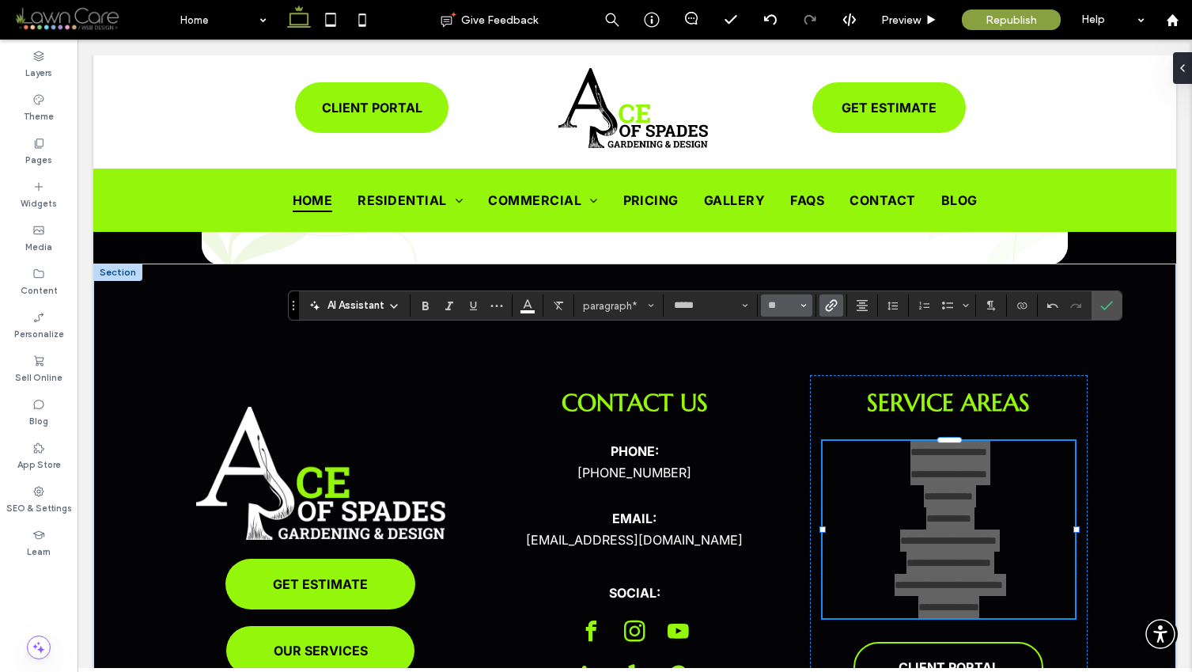
click at [803, 309] on icon "Size" at bounding box center [804, 305] width 6 height 6
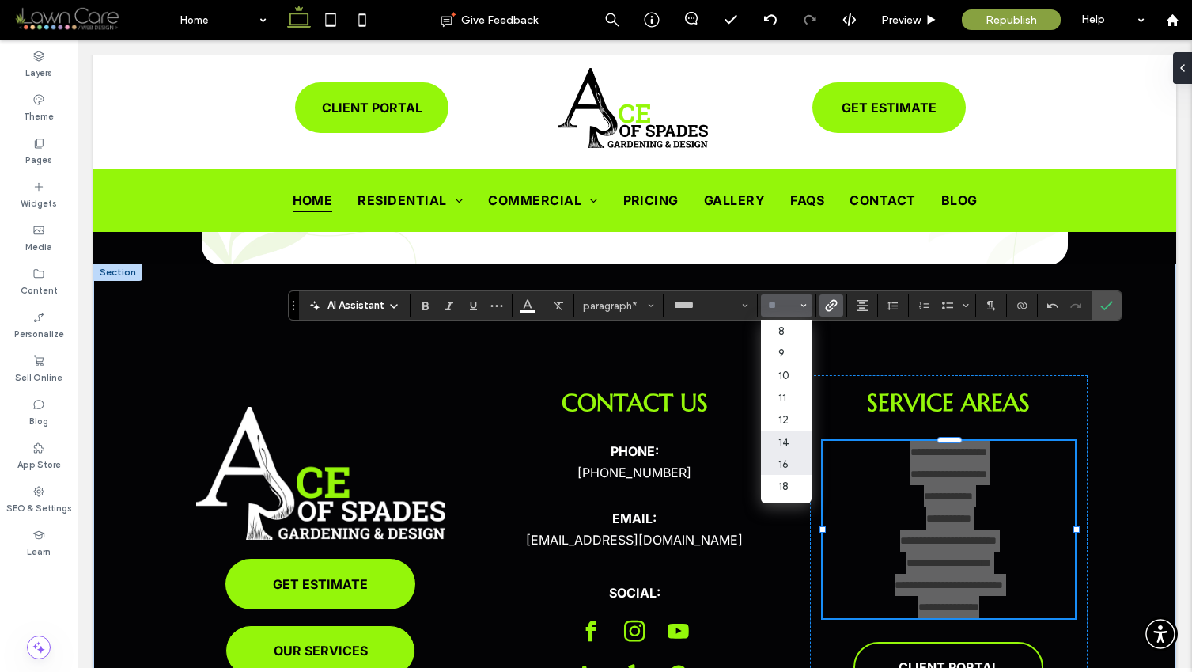
click at [789, 457] on label "16" at bounding box center [786, 464] width 51 height 22
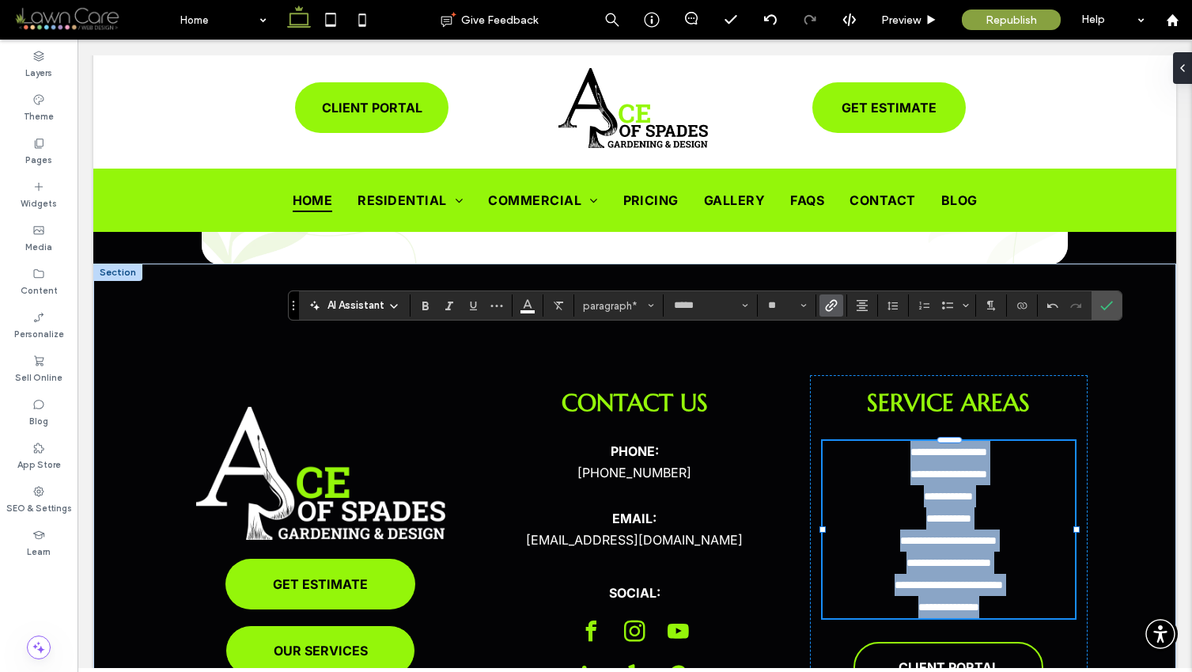
type input "**"
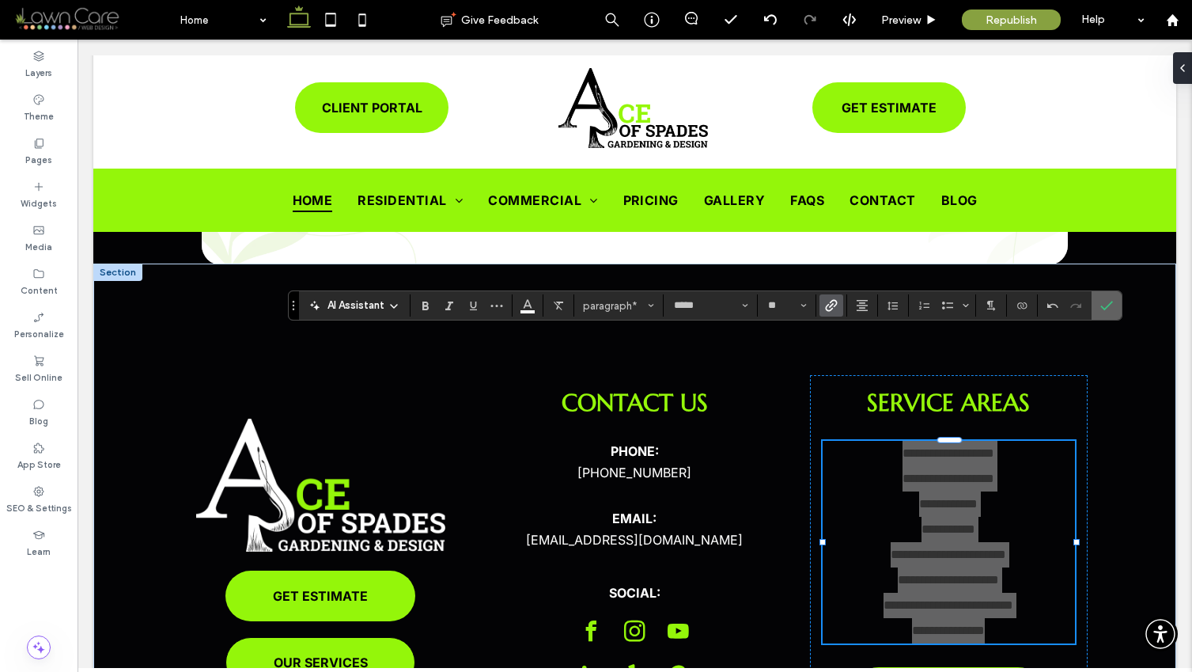
click at [1111, 316] on span "Confirm" at bounding box center [1106, 305] width 13 height 27
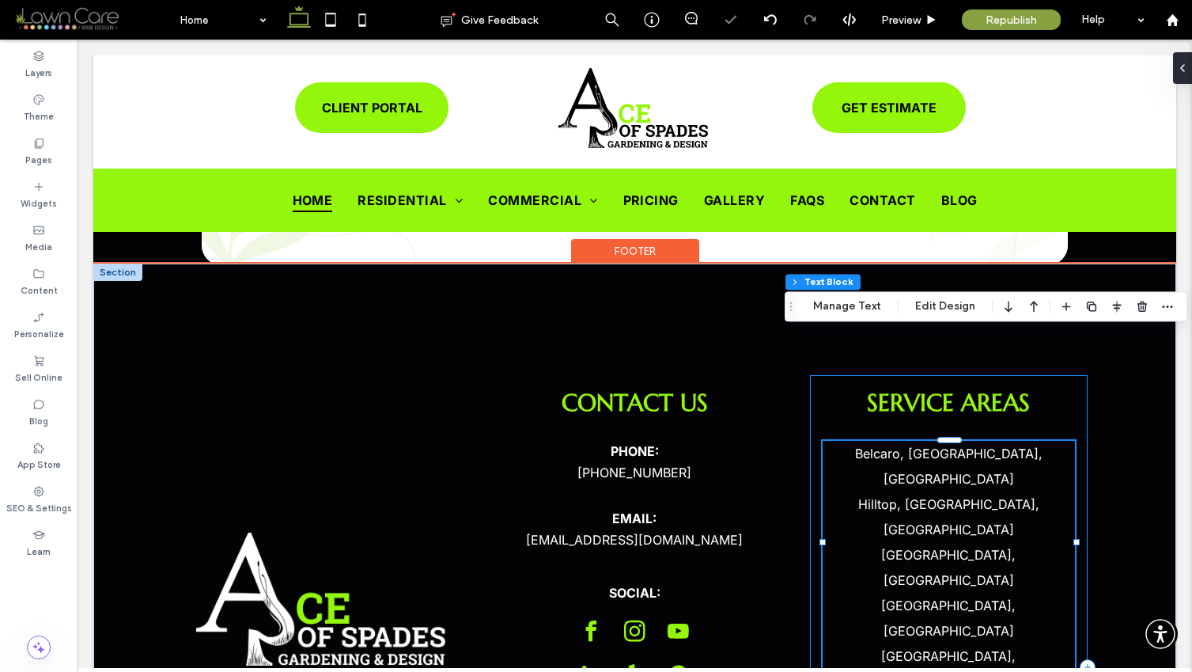
click at [1074, 397] on div "SERVICE AREAS [GEOGRAPHIC_DATA], [GEOGRAPHIC_DATA], [GEOGRAPHIC_DATA], [GEOGRAP…" at bounding box center [949, 666] width 278 height 583
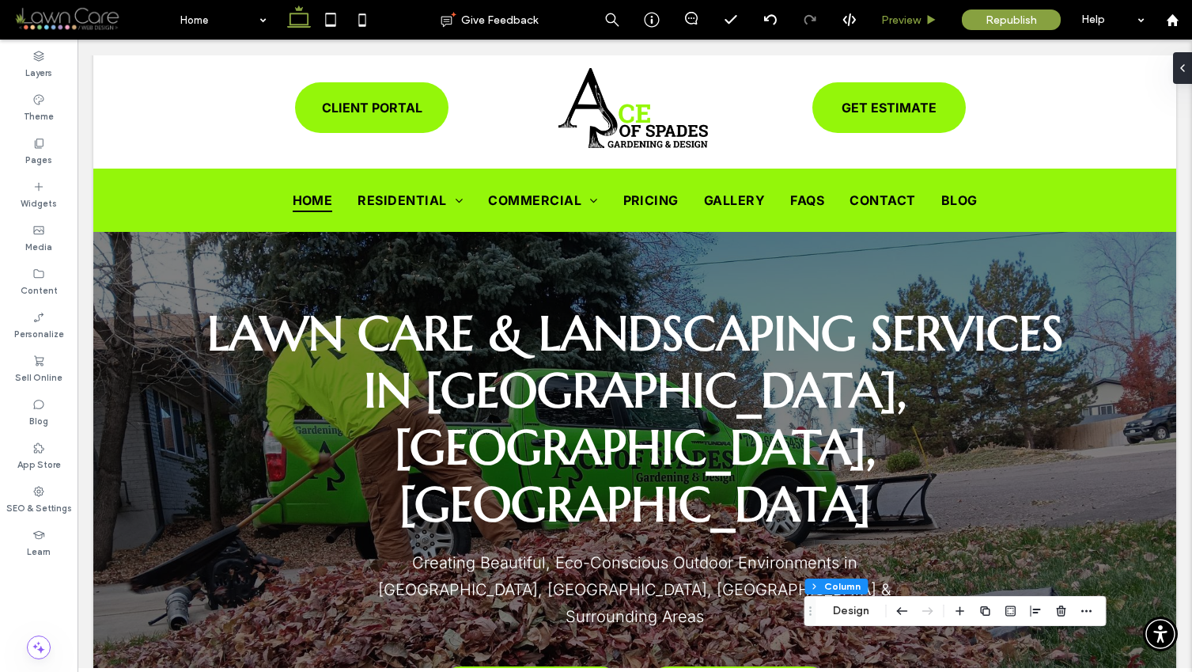
scroll to position [0, 0]
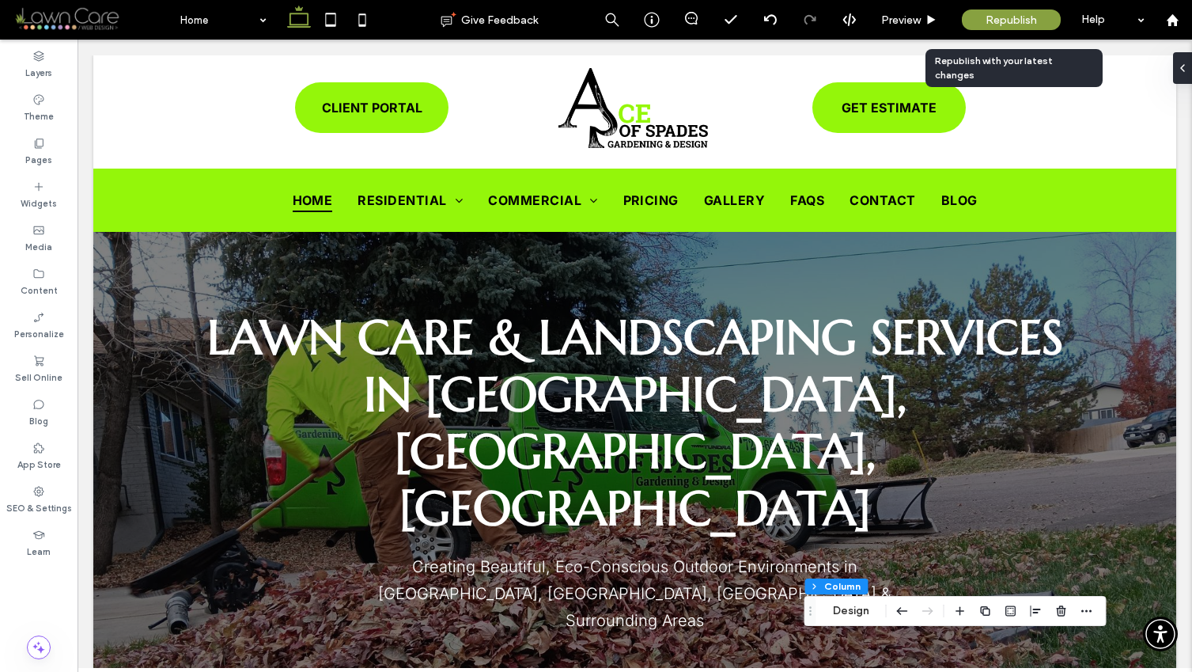
click at [1021, 20] on span "Republish" at bounding box center [1011, 19] width 51 height 13
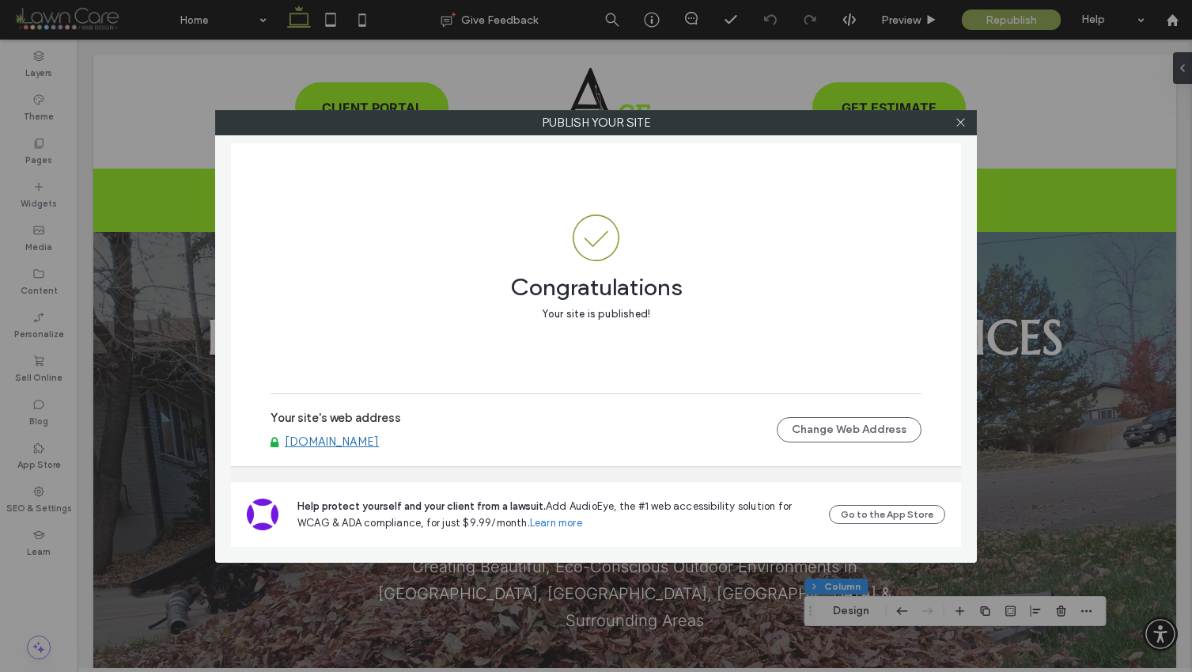
click at [379, 444] on link "[DOMAIN_NAME]" at bounding box center [332, 441] width 94 height 14
click at [360, 454] on div "Your site's web address [DOMAIN_NAME] Change Web Address" at bounding box center [596, 429] width 651 height 51
click at [358, 445] on link "[DOMAIN_NAME]" at bounding box center [332, 441] width 94 height 14
